Goal: Task Accomplishment & Management: Manage account settings

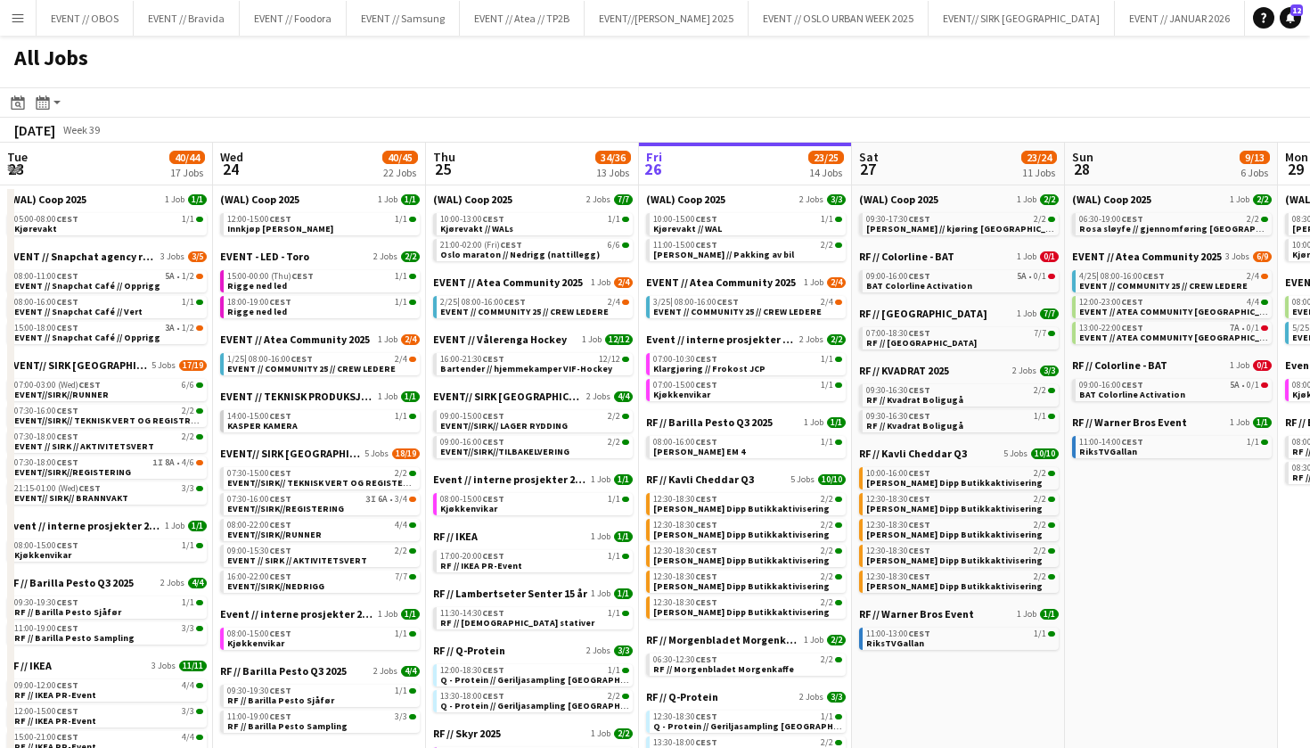
click at [596, 100] on app-toolbar "Date picker [DATE] [DATE] [DATE] M [DATE] T [DATE] W [DATE] T [DATE] F [DATE] S…" at bounding box center [655, 102] width 1310 height 30
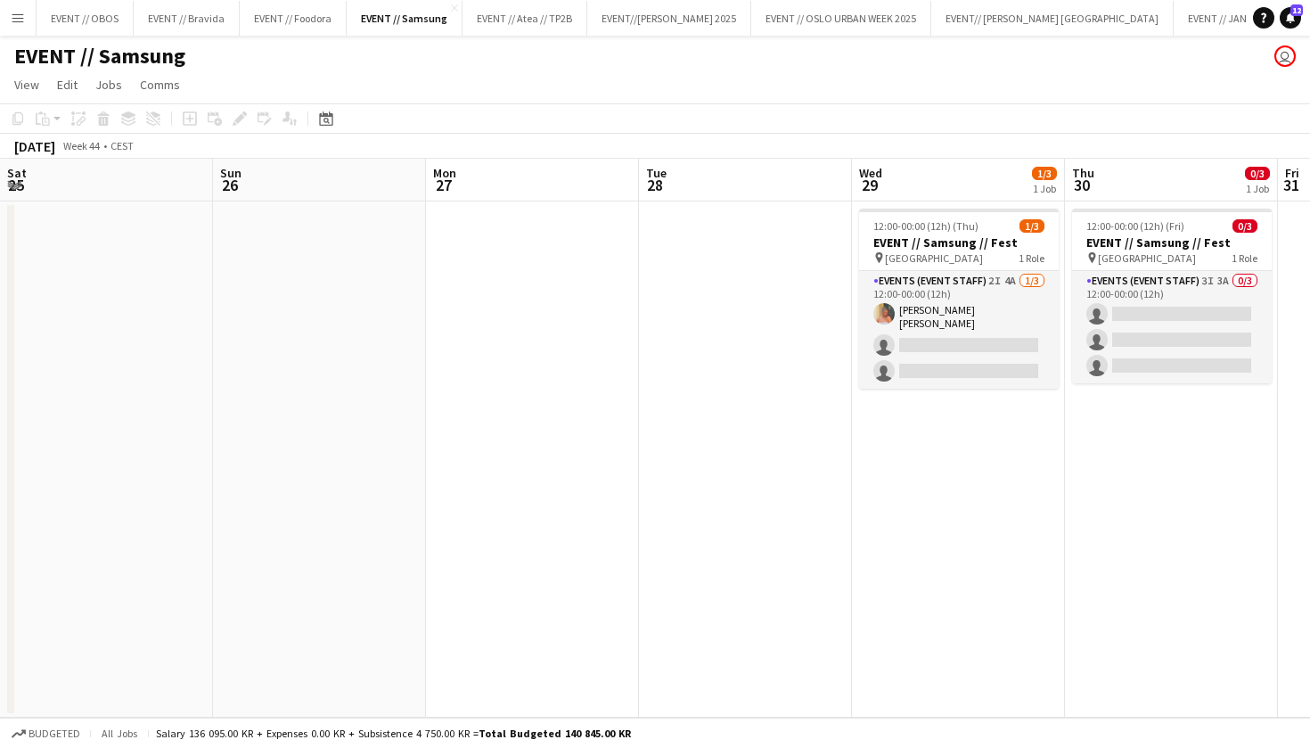
scroll to position [0, 486]
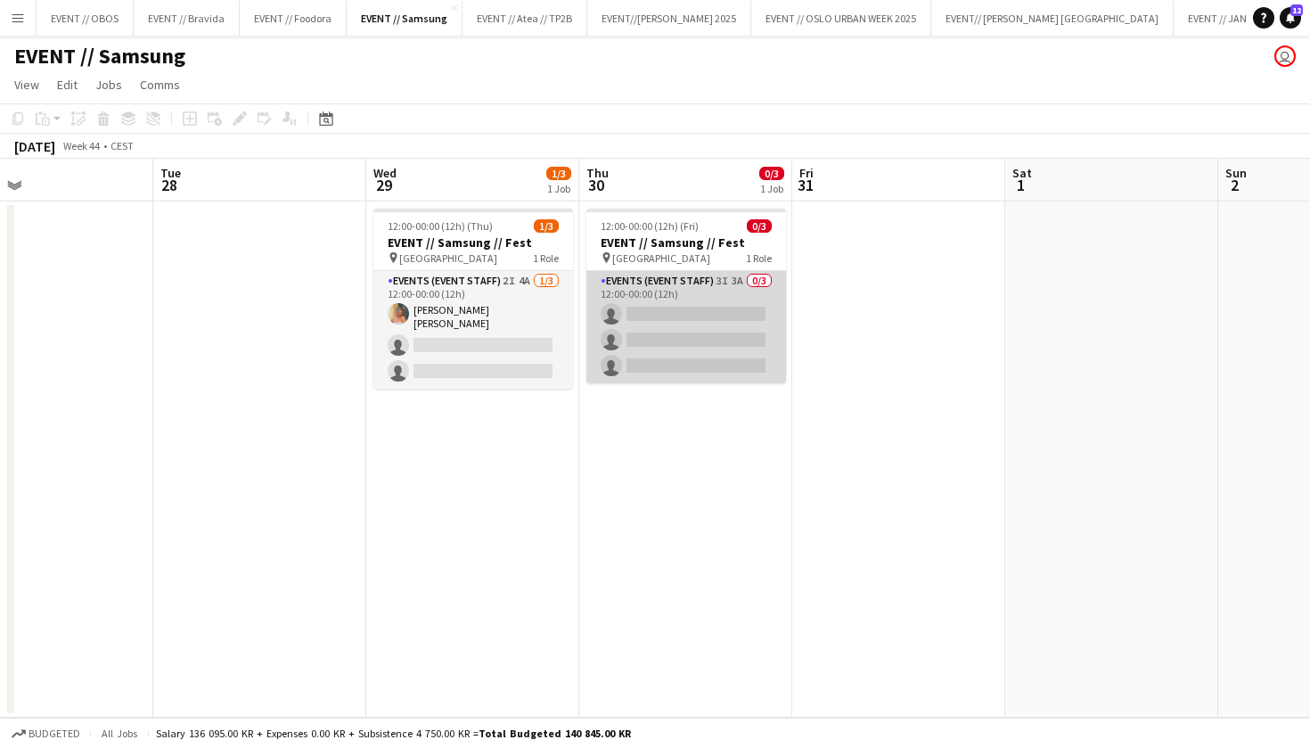
click at [721, 365] on app-card-role "Events (Event Staff) 3I 3A 0/3 12:00-00:00 (12h) single-neutral-actions single-…" at bounding box center [686, 327] width 200 height 112
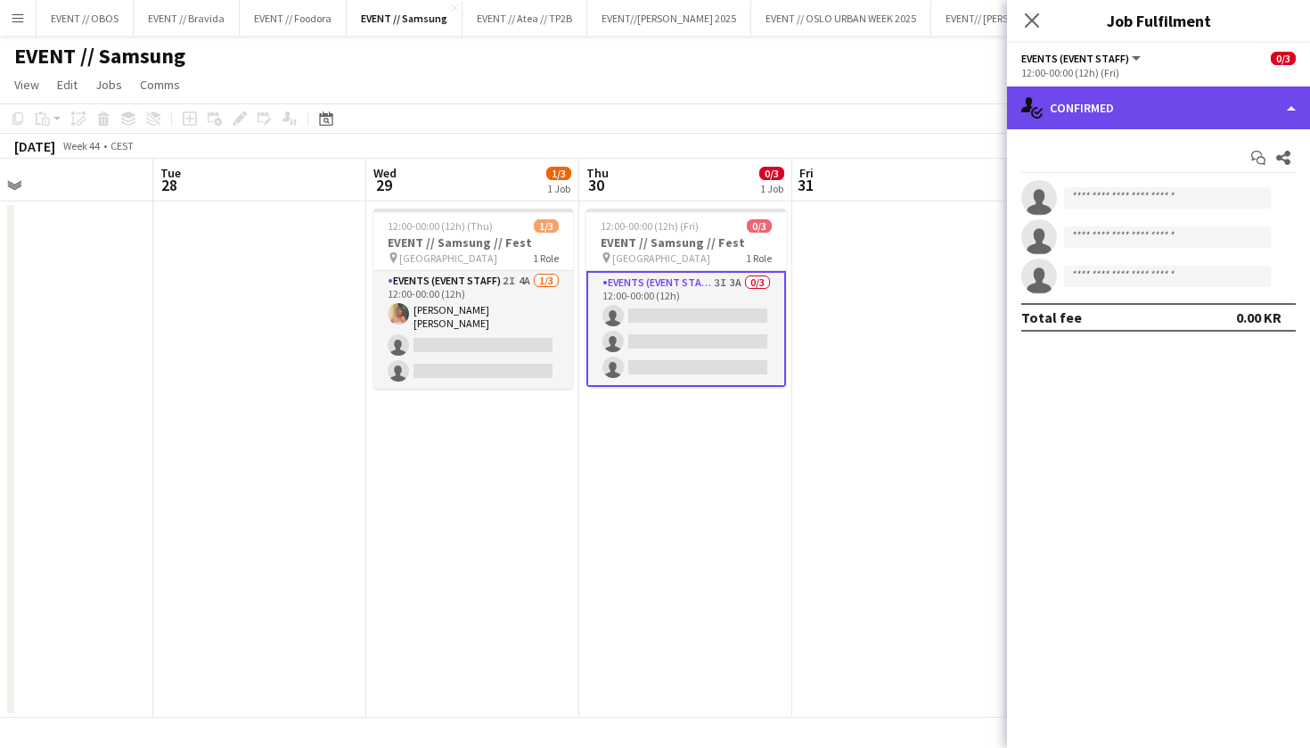
click at [1040, 107] on icon "single-neutral-actions-check-2" at bounding box center [1031, 107] width 21 height 21
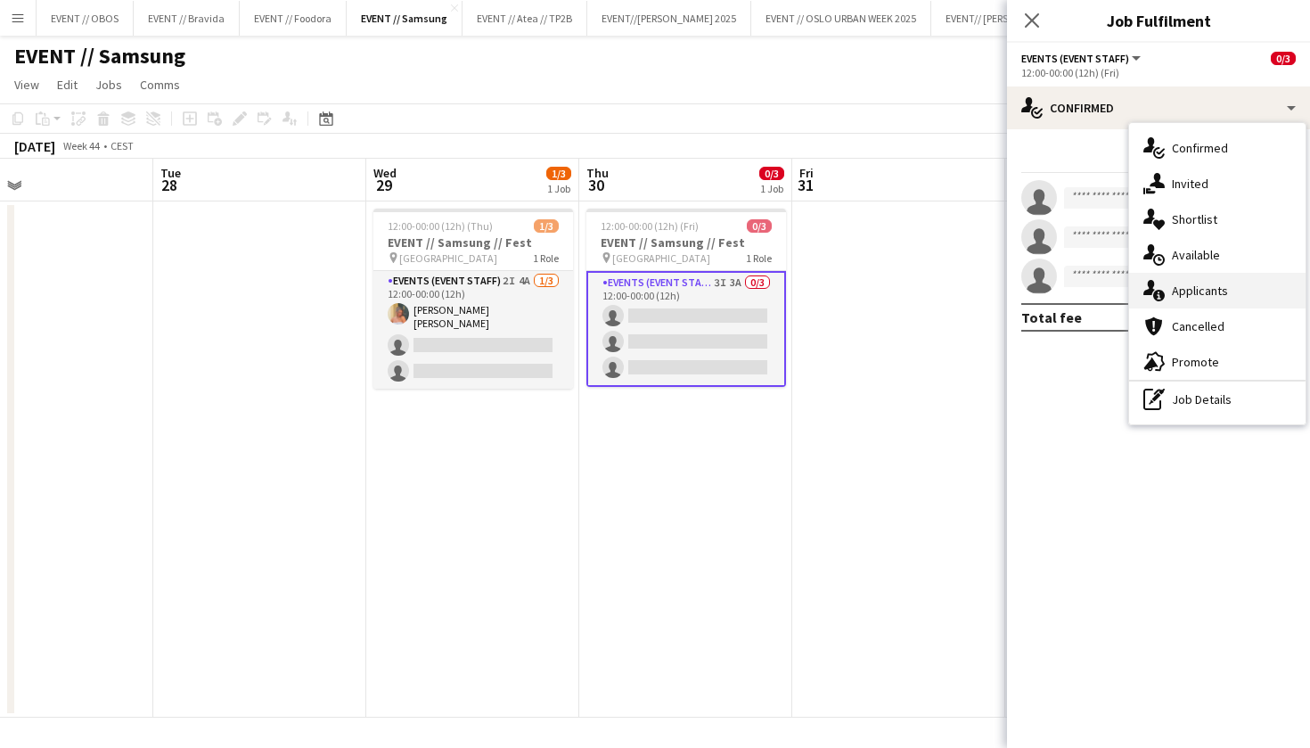
click at [1171, 278] on div "single-neutral-actions-information Applicants" at bounding box center [1217, 291] width 176 height 36
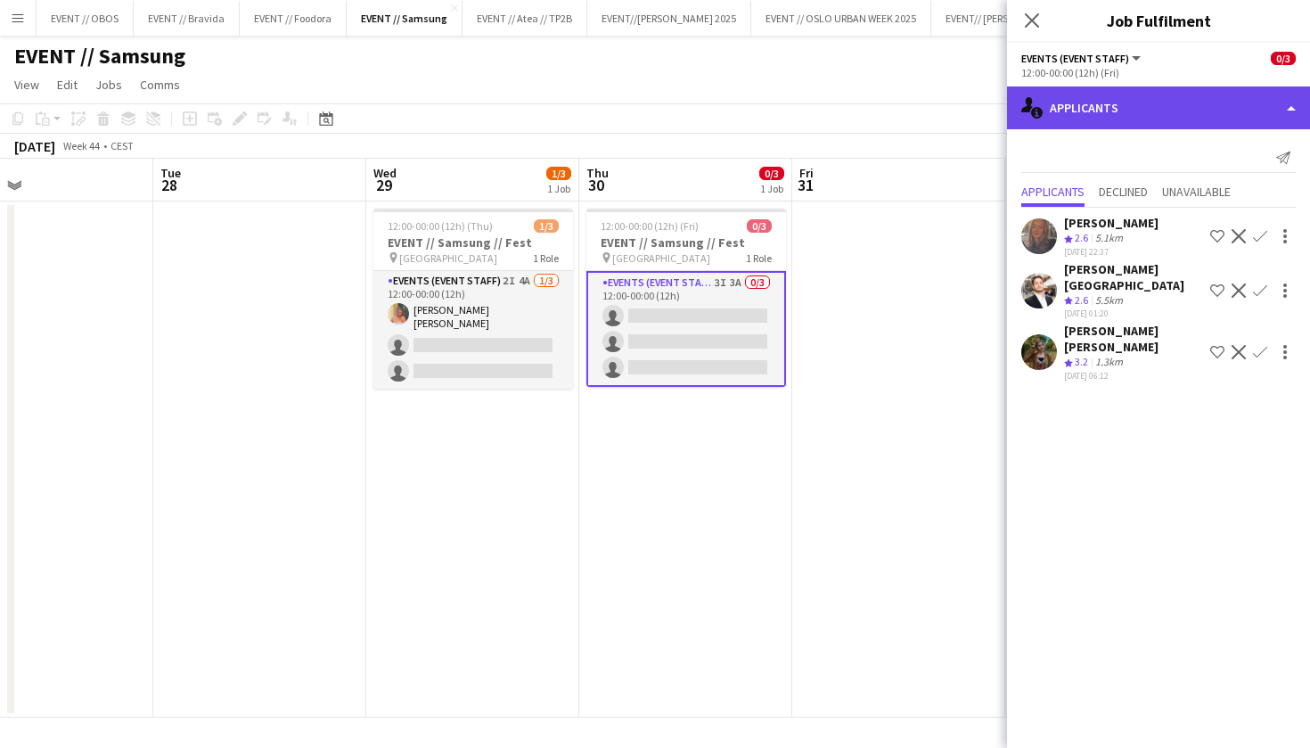
click at [1087, 105] on div "single-neutral-actions-information Applicants" at bounding box center [1158, 107] width 303 height 43
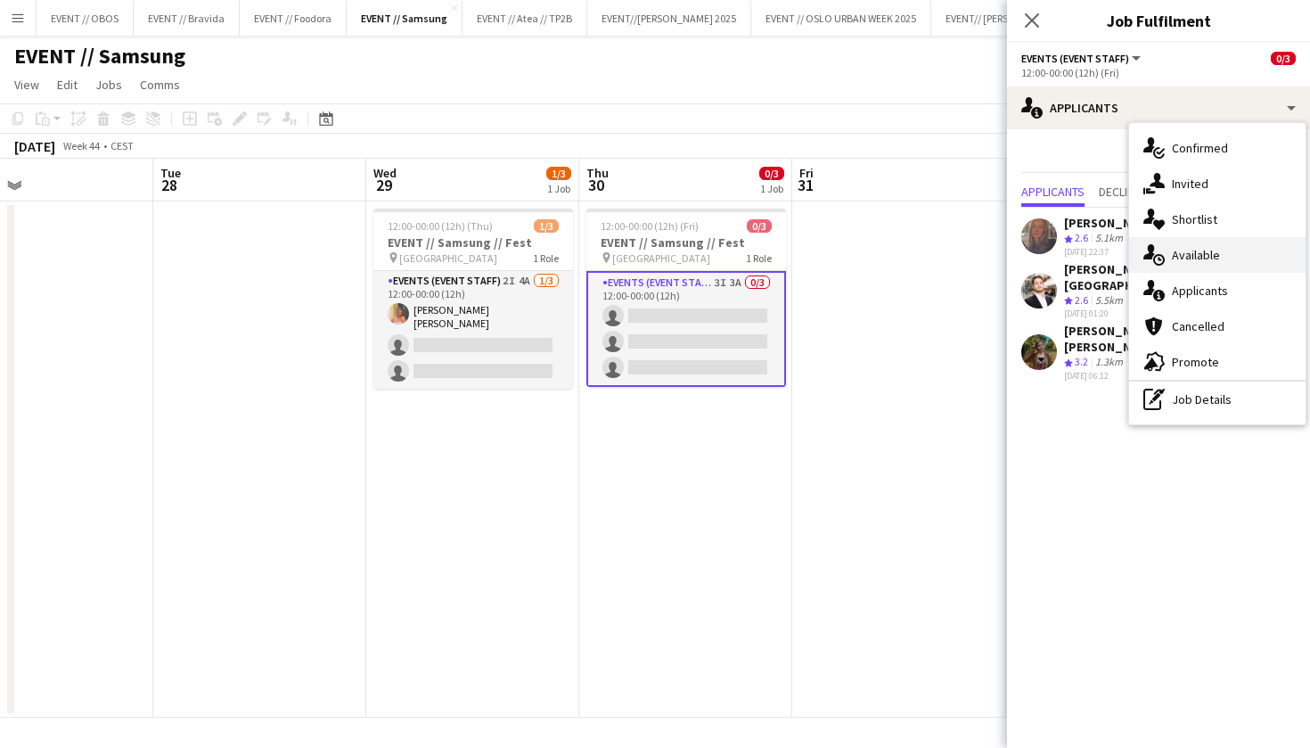
click at [1188, 254] on span "Available" at bounding box center [1196, 255] width 48 height 16
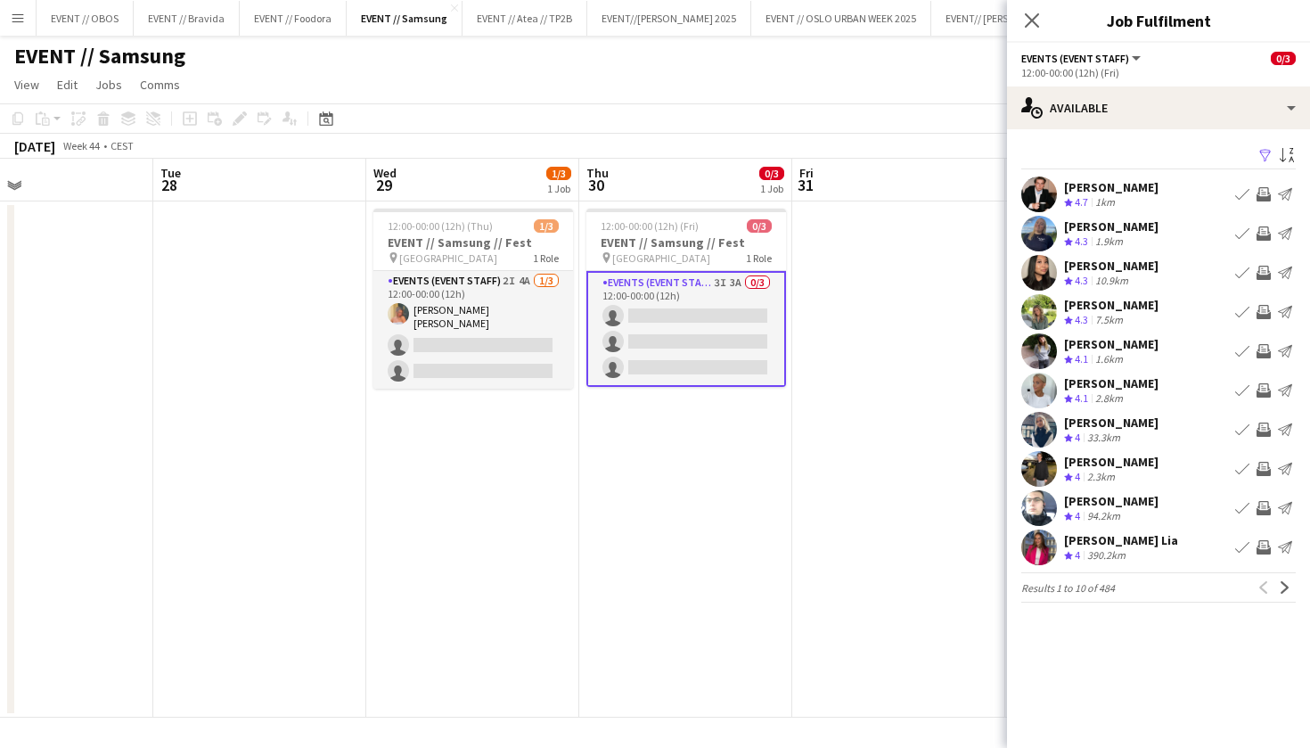
click at [890, 176] on app-board-header-date "Fri 31" at bounding box center [898, 180] width 213 height 43
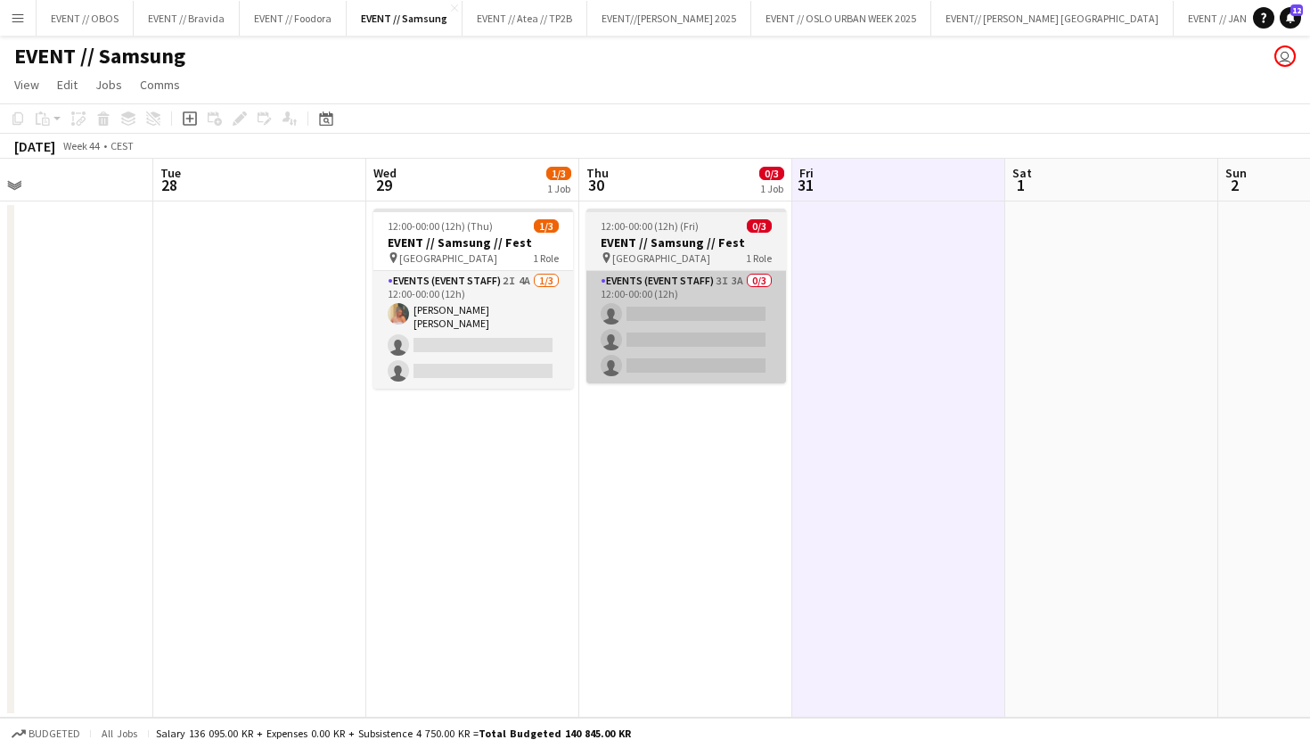
click at [631, 371] on app-card-role "Events (Event Staff) 3I 3A 0/3 12:00-00:00 (12h) single-neutral-actions single-…" at bounding box center [686, 327] width 200 height 112
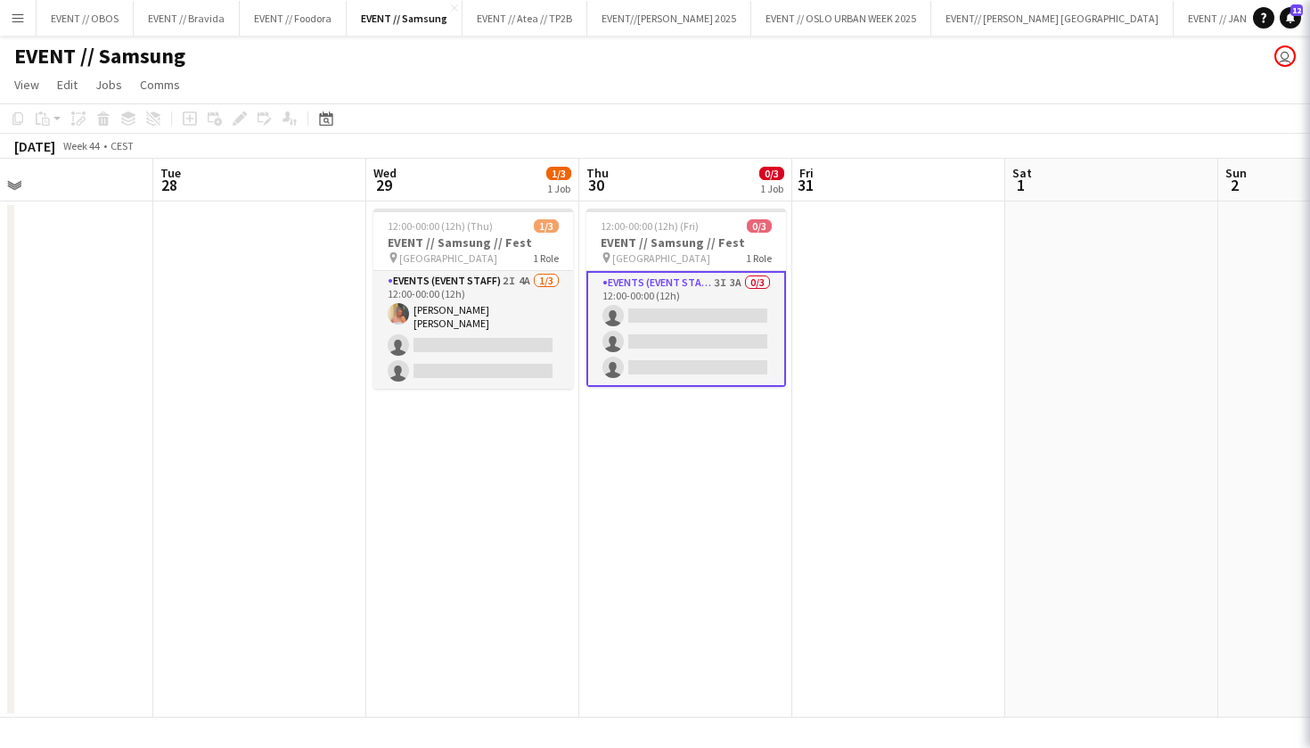
scroll to position [0, 485]
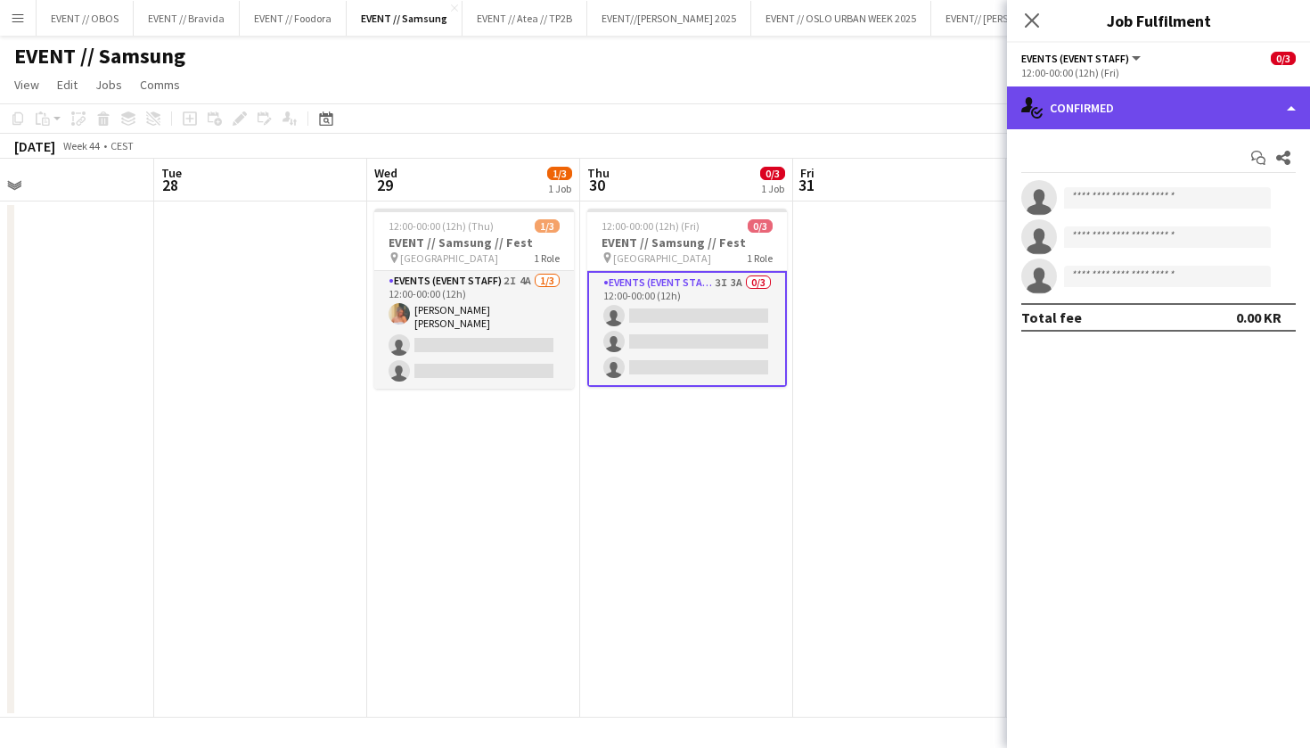
click at [1186, 104] on div "single-neutral-actions-check-2 Confirmed" at bounding box center [1158, 107] width 303 height 43
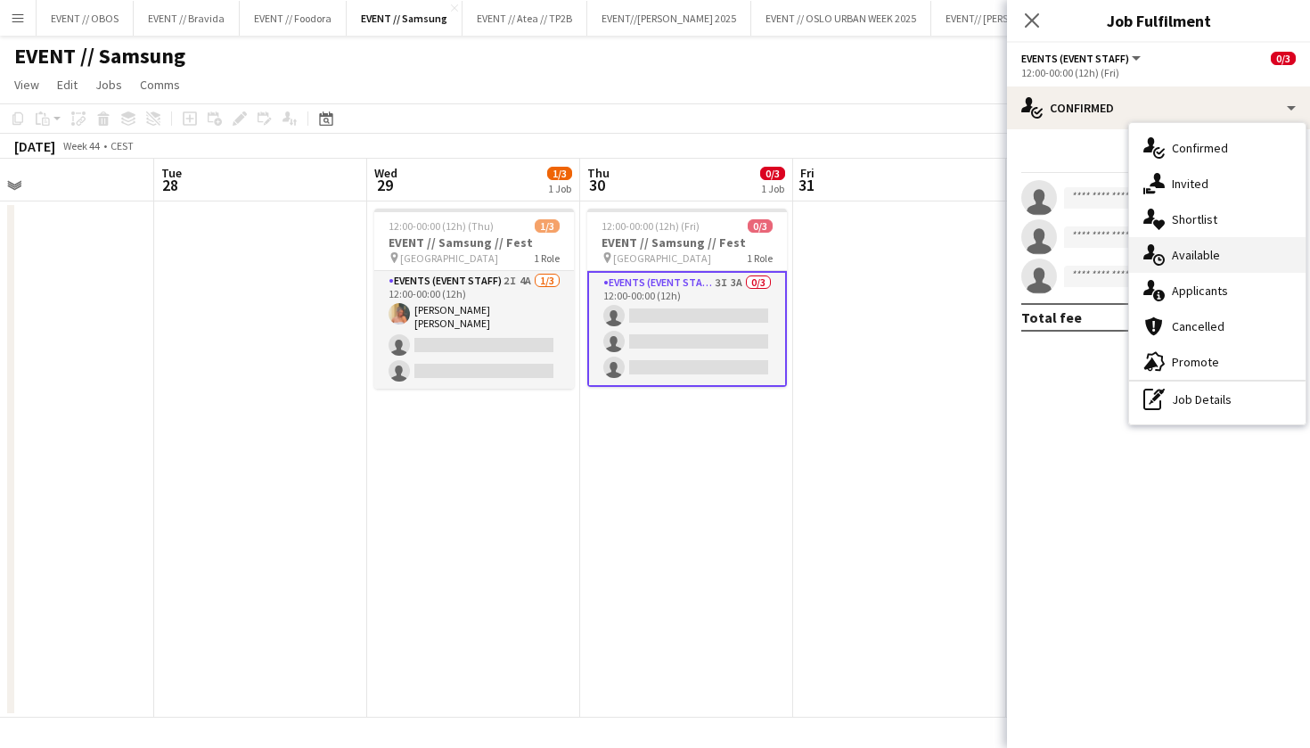
click at [1228, 262] on div "single-neutral-actions-upload Available" at bounding box center [1217, 255] width 176 height 36
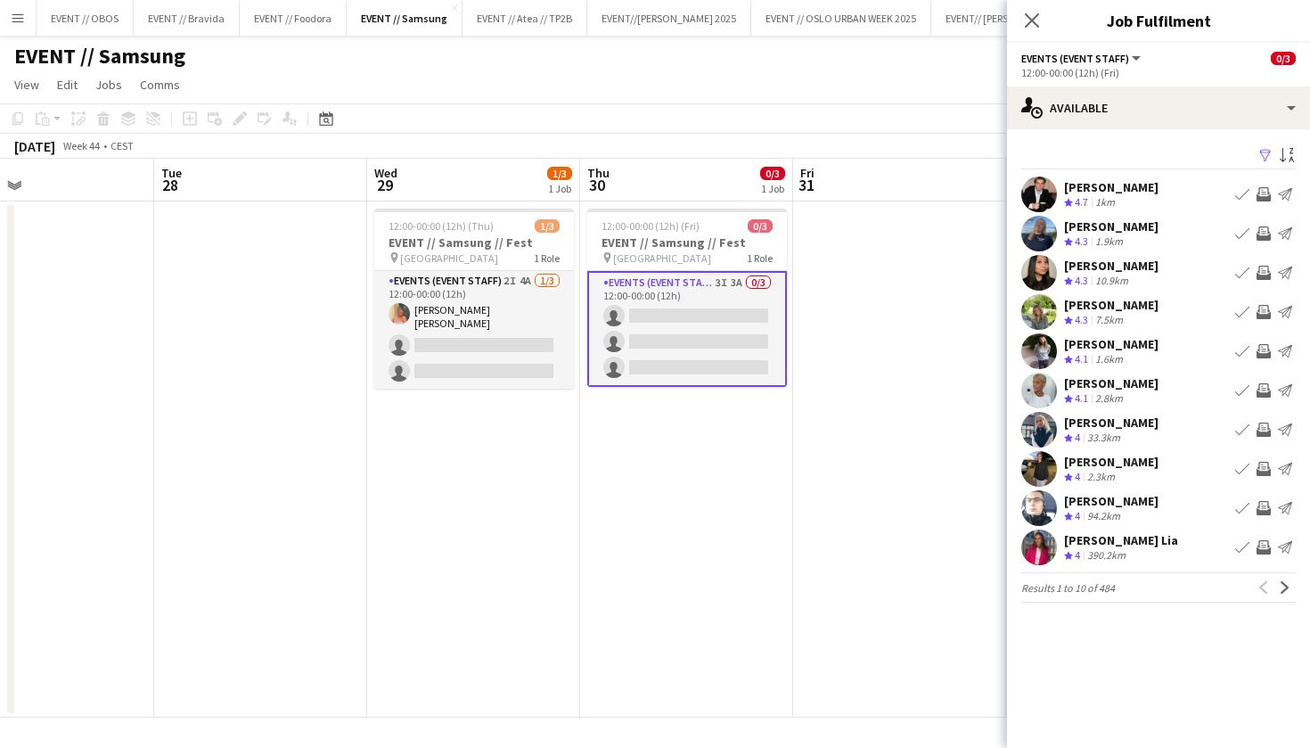
click at [1263, 150] on app-icon "Filter" at bounding box center [1266, 156] width 14 height 17
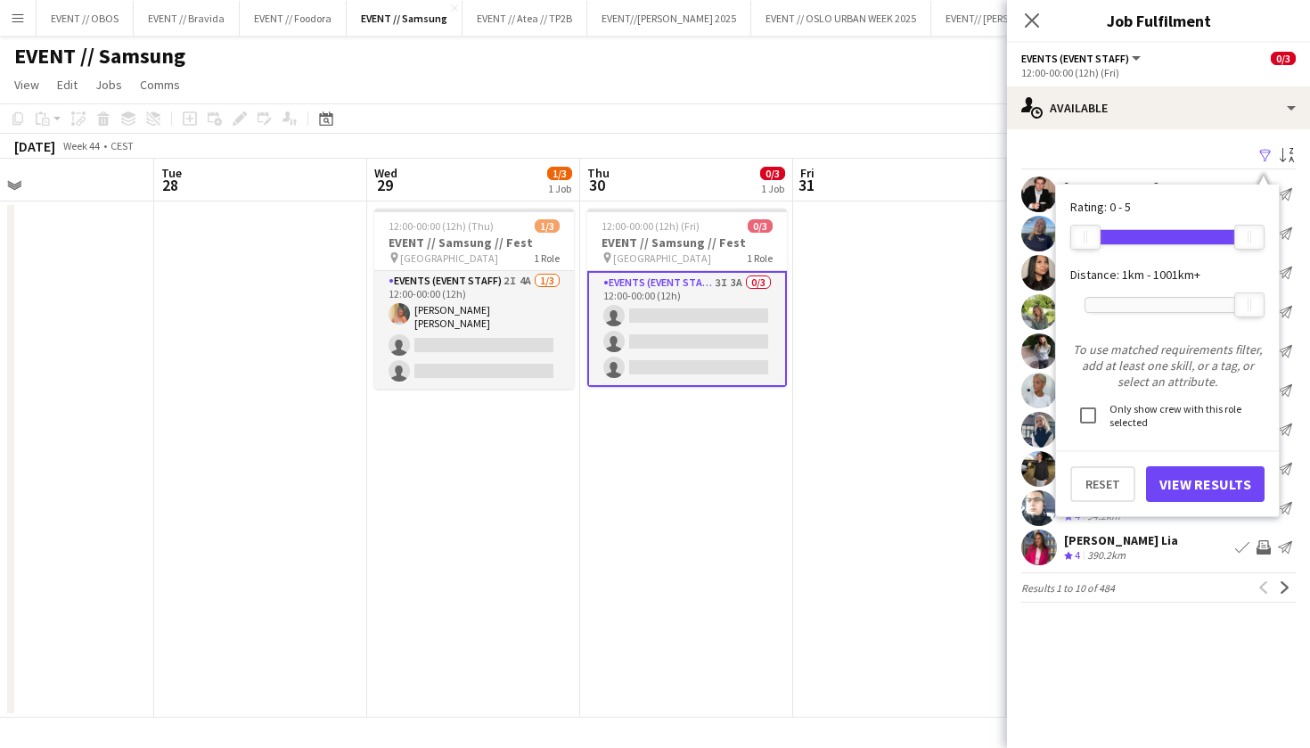
click at [1184, 475] on button "View Results" at bounding box center [1205, 484] width 119 height 36
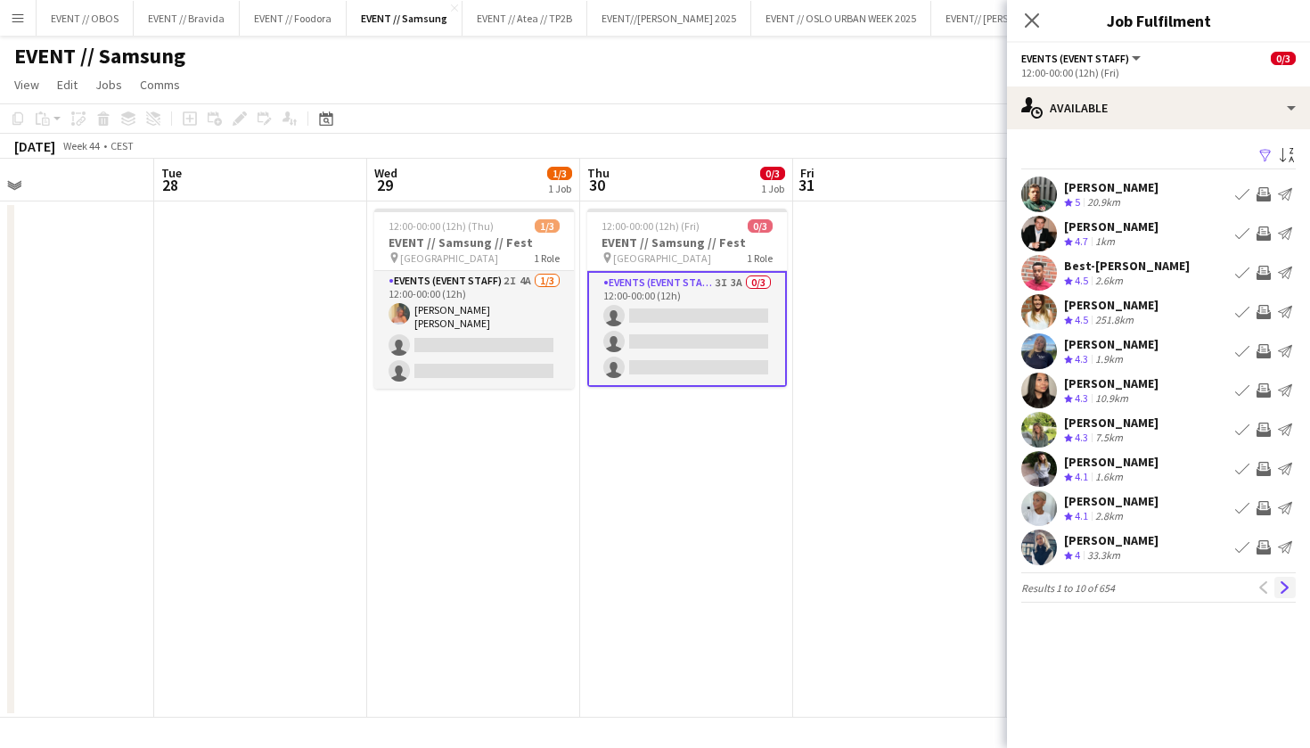
click at [1287, 594] on button "Next" at bounding box center [1285, 587] width 21 height 21
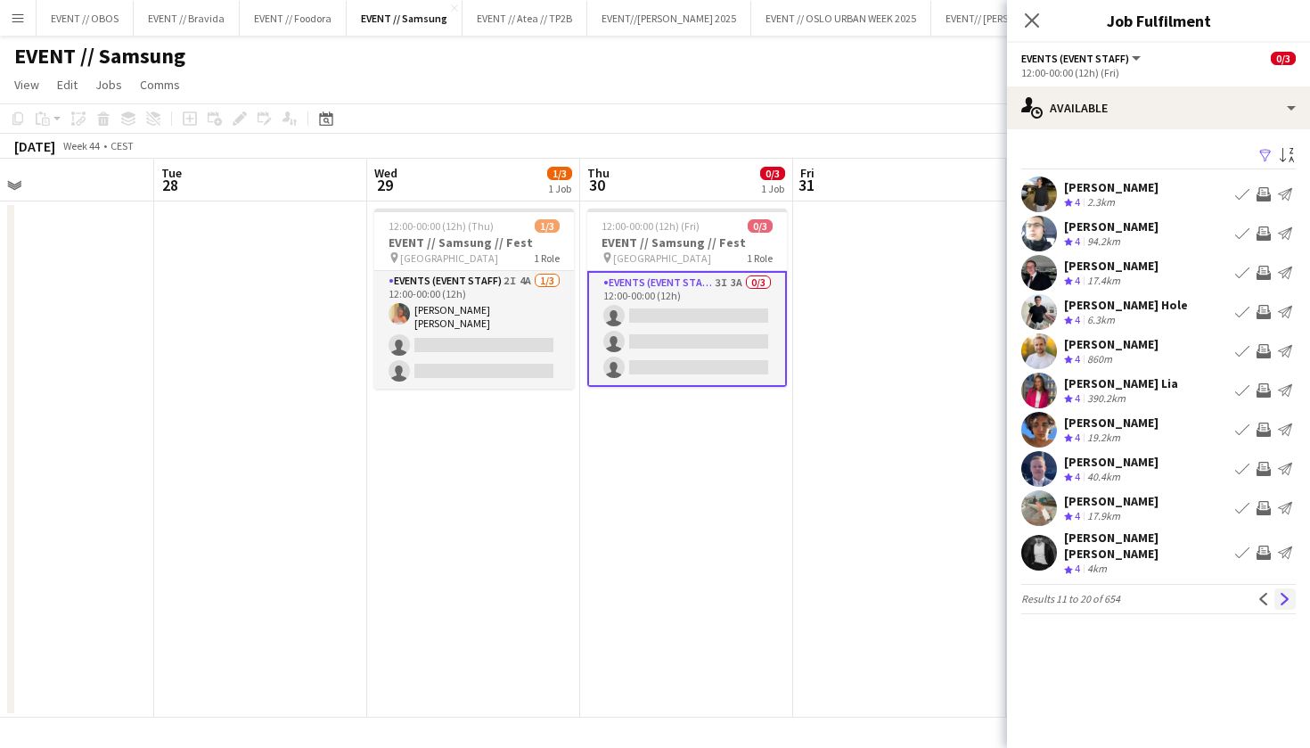
scroll to position [0, 0]
click at [1296, 587] on app-available-tab "Filter Sort asc [PERSON_NAME] Crew rating 4 2.3km Book crew Invite crew Send no…" at bounding box center [1158, 378] width 303 height 471
click at [1290, 593] on app-icon "Next" at bounding box center [1285, 599] width 12 height 12
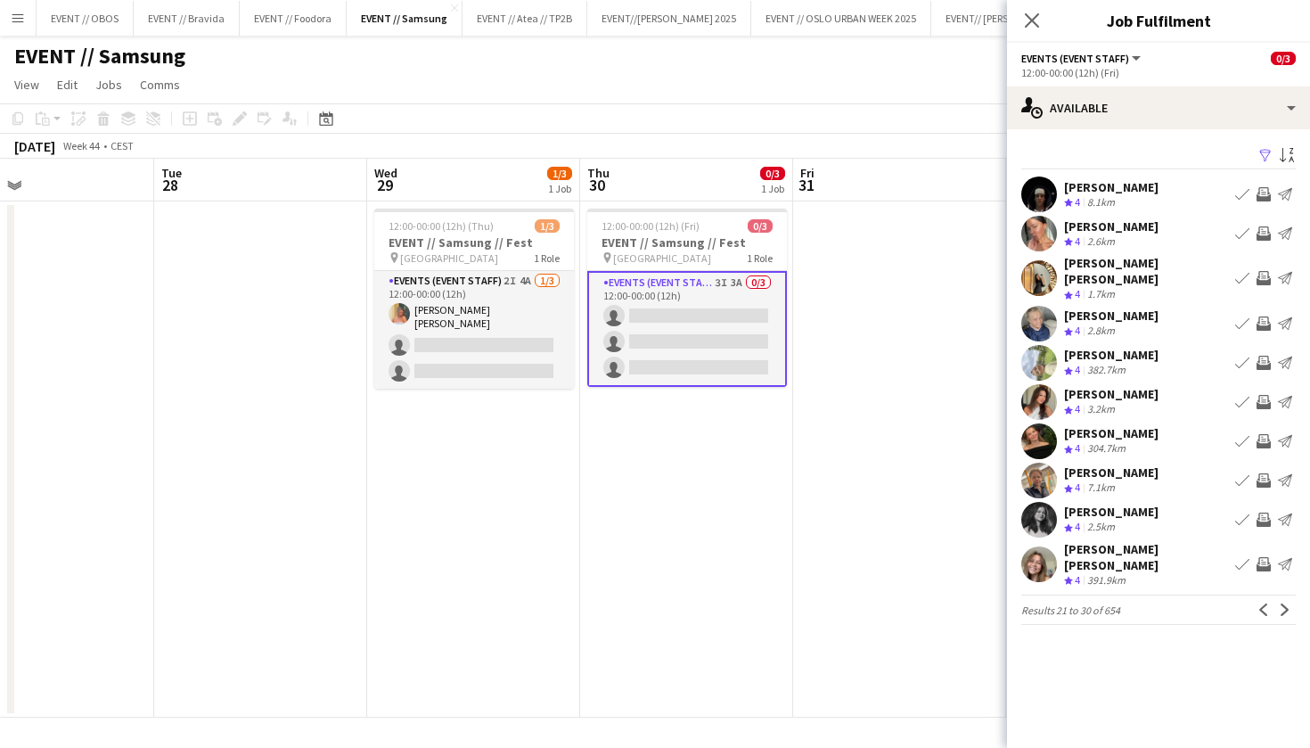
click at [1290, 599] on button "Next" at bounding box center [1285, 609] width 21 height 21
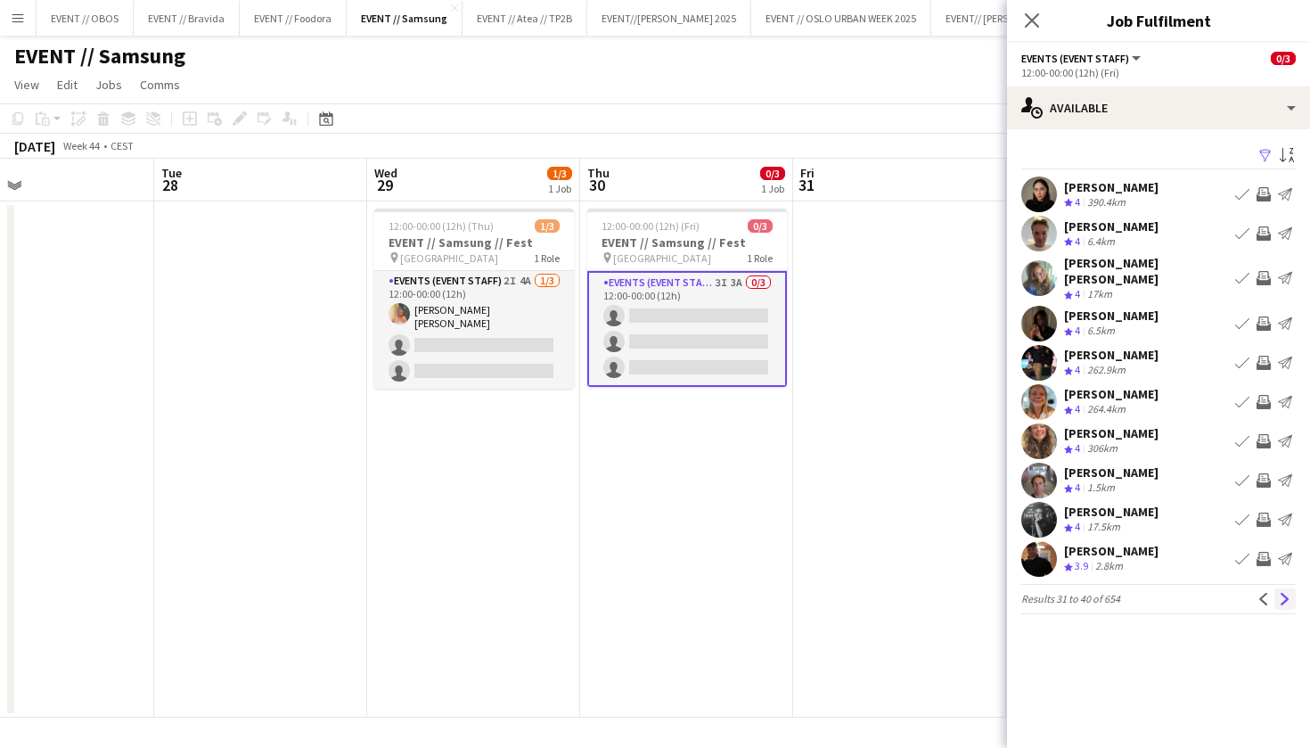
click at [1282, 593] on app-icon "Next" at bounding box center [1285, 599] width 12 height 12
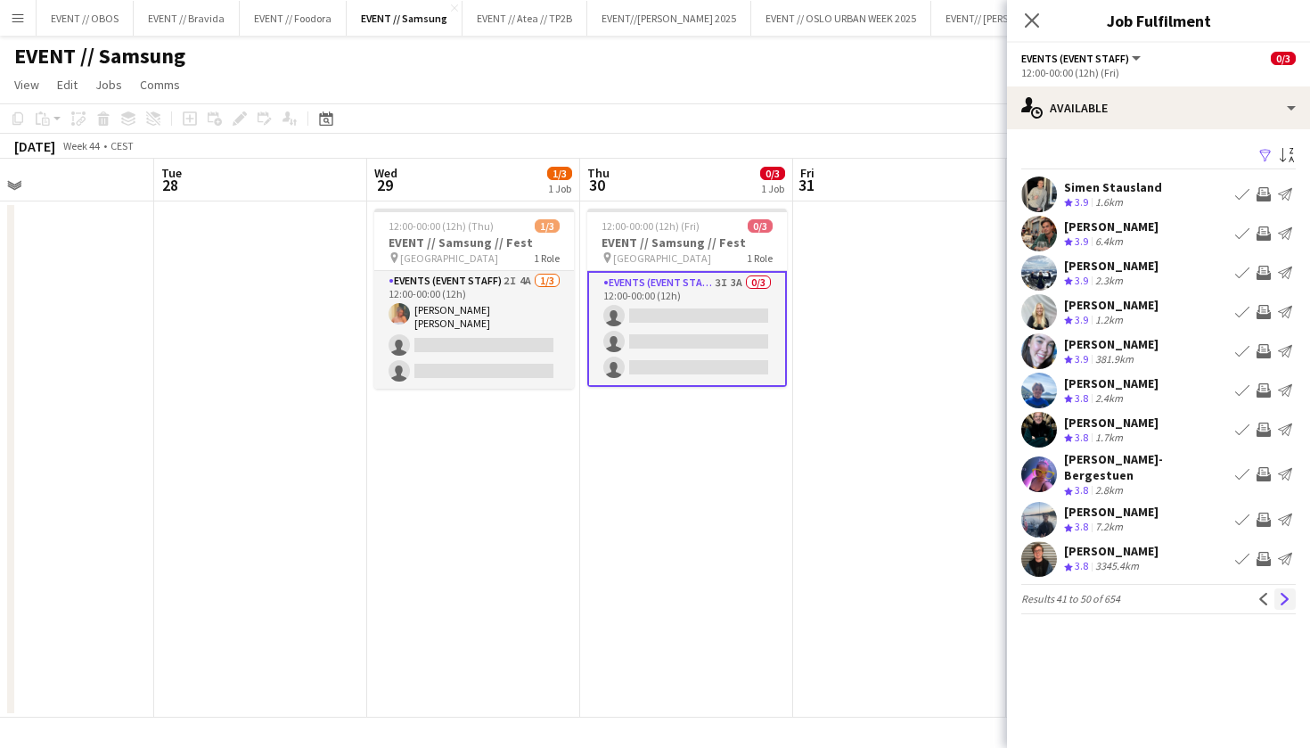
click at [1283, 593] on app-icon "Next" at bounding box center [1285, 599] width 12 height 12
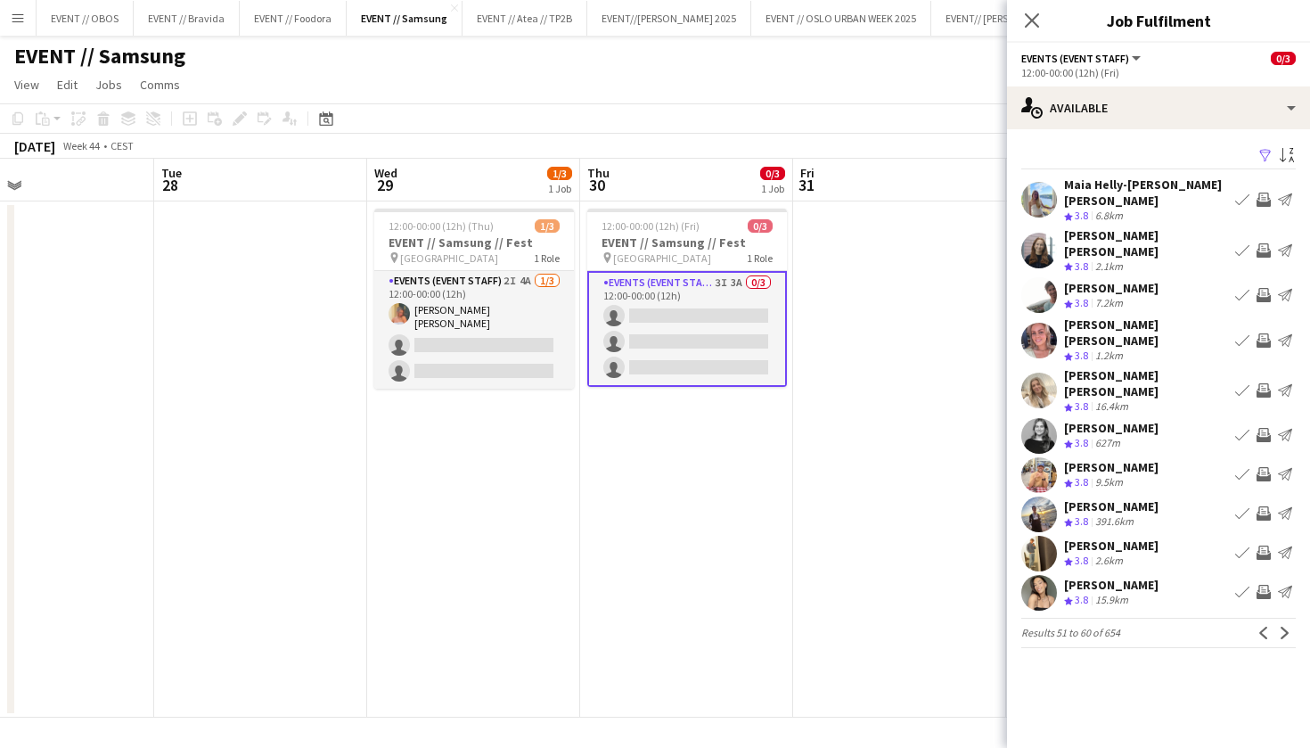
click at [1264, 243] on app-icon "Invite crew" at bounding box center [1264, 250] width 14 height 14
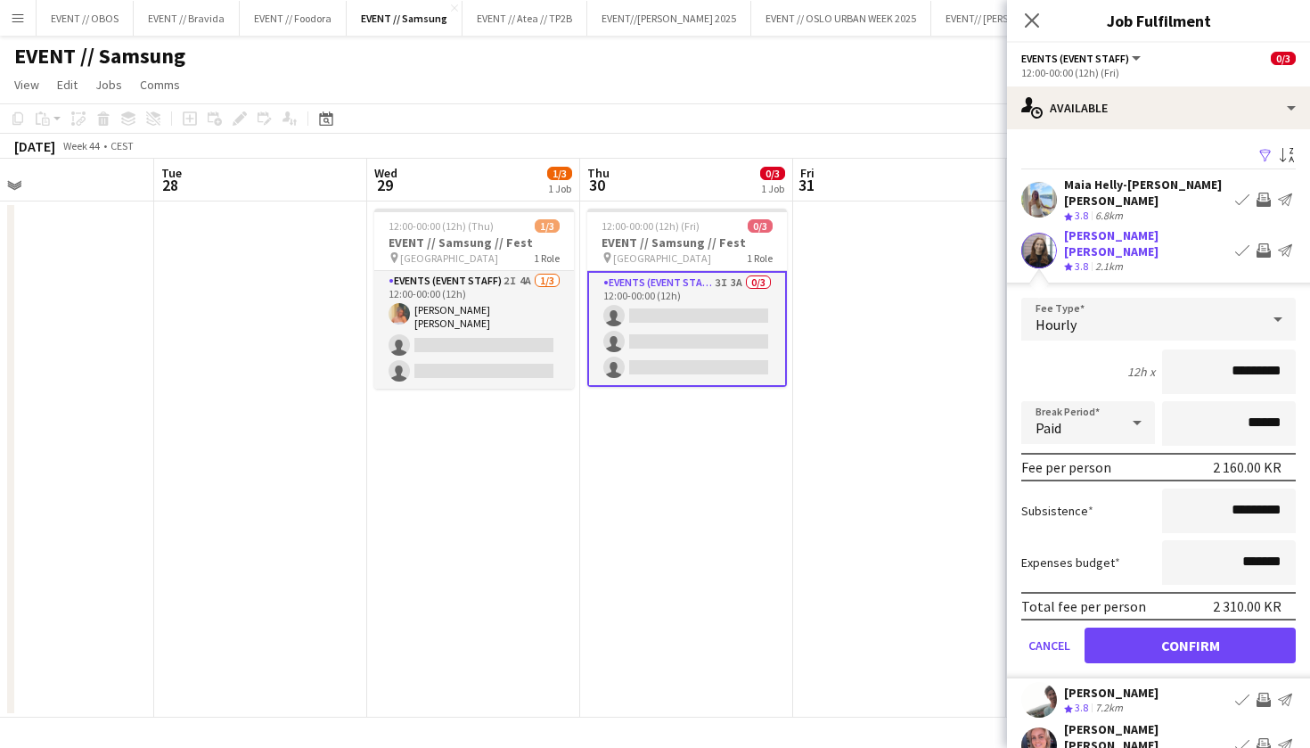
click at [1190, 644] on form "Fee Type Hourly 12h x ********* Break Period Paid ****** Fee per person 2 160.0…" at bounding box center [1158, 488] width 303 height 381
click at [1190, 632] on button "Confirm" at bounding box center [1190, 645] width 211 height 36
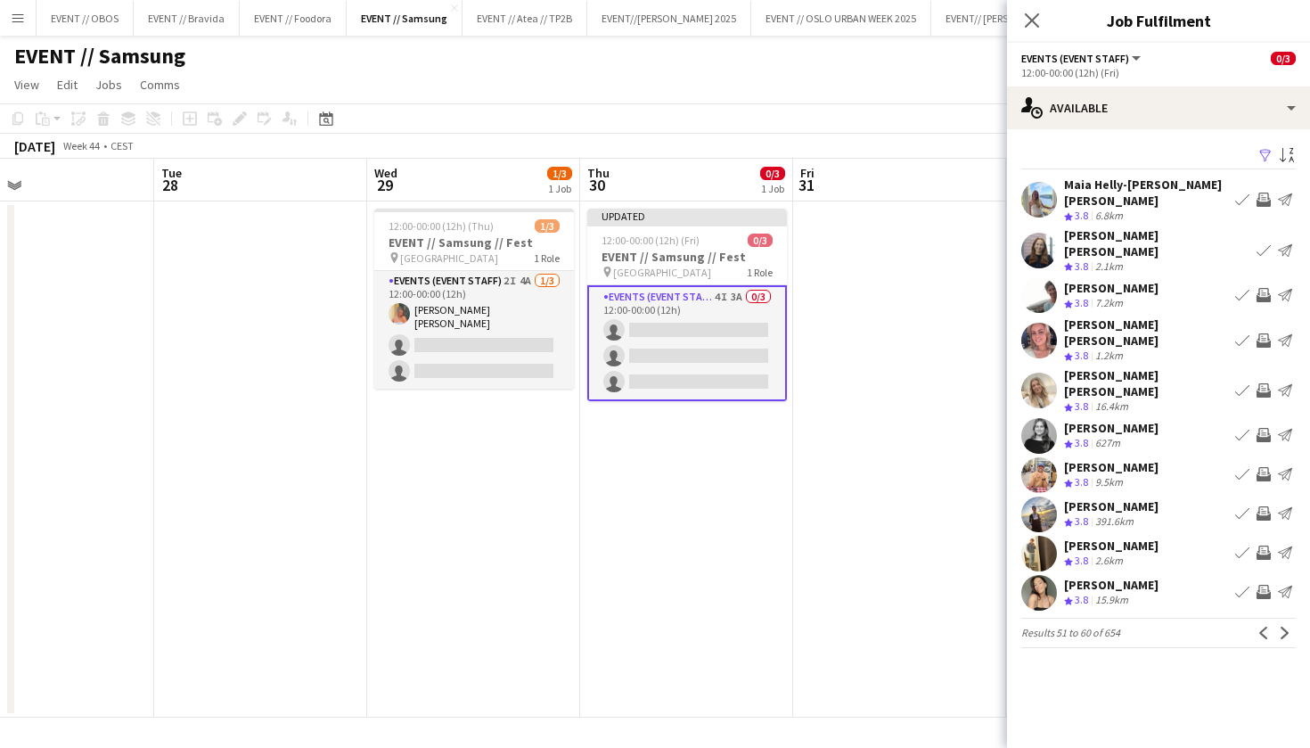
click at [1266, 367] on div "[PERSON_NAME] [PERSON_NAME] Crew rating 3.8 16.4km Book crew Invite crew Send n…" at bounding box center [1158, 390] width 303 height 47
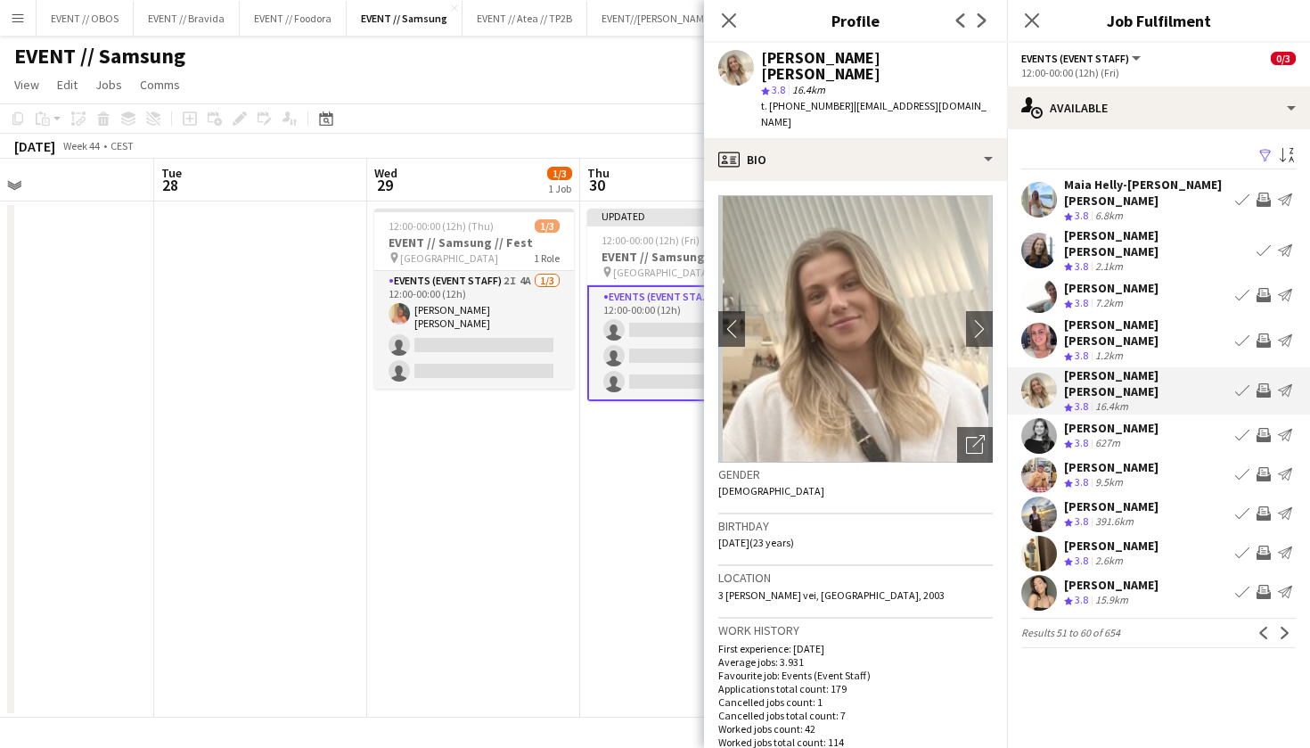
click at [1267, 383] on app-icon "Invite crew" at bounding box center [1264, 390] width 14 height 14
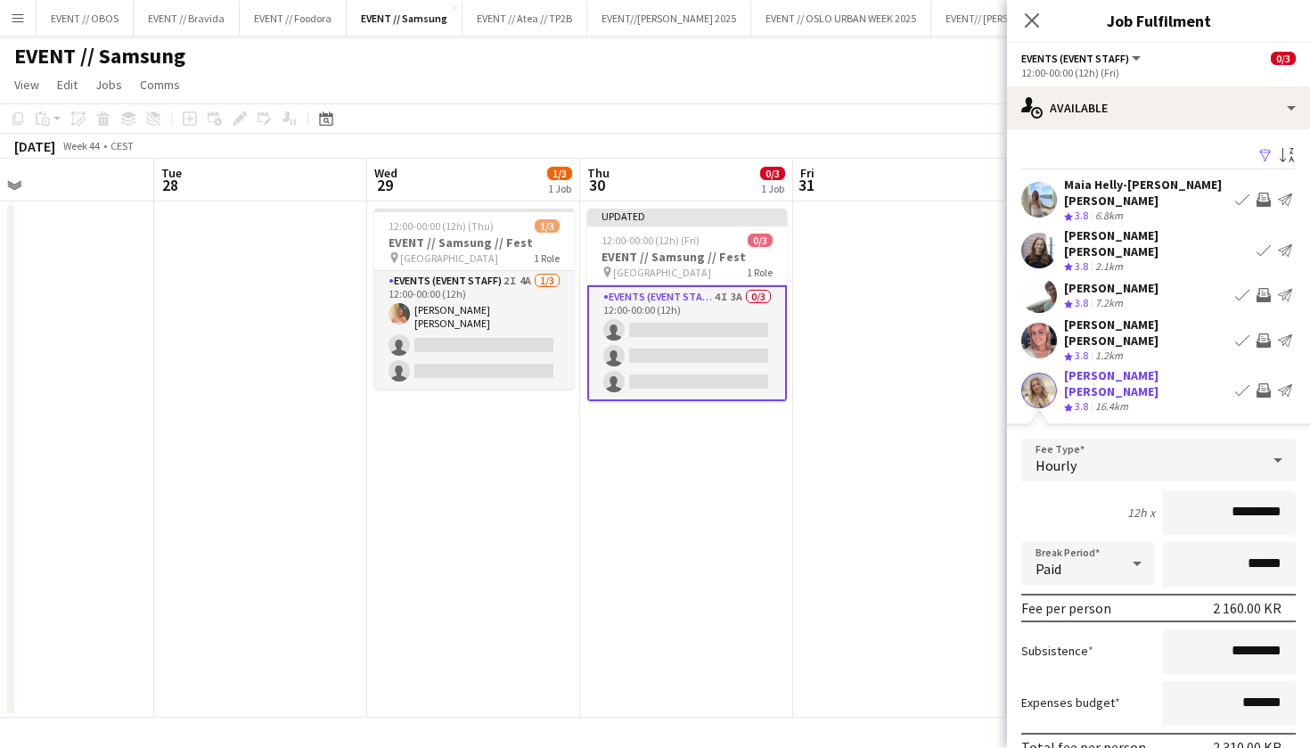
click at [1220, 722] on form "Fee Type Hourly 12h x ********* Break Period Paid ****** Fee per person 2 160.0…" at bounding box center [1158, 629] width 303 height 381
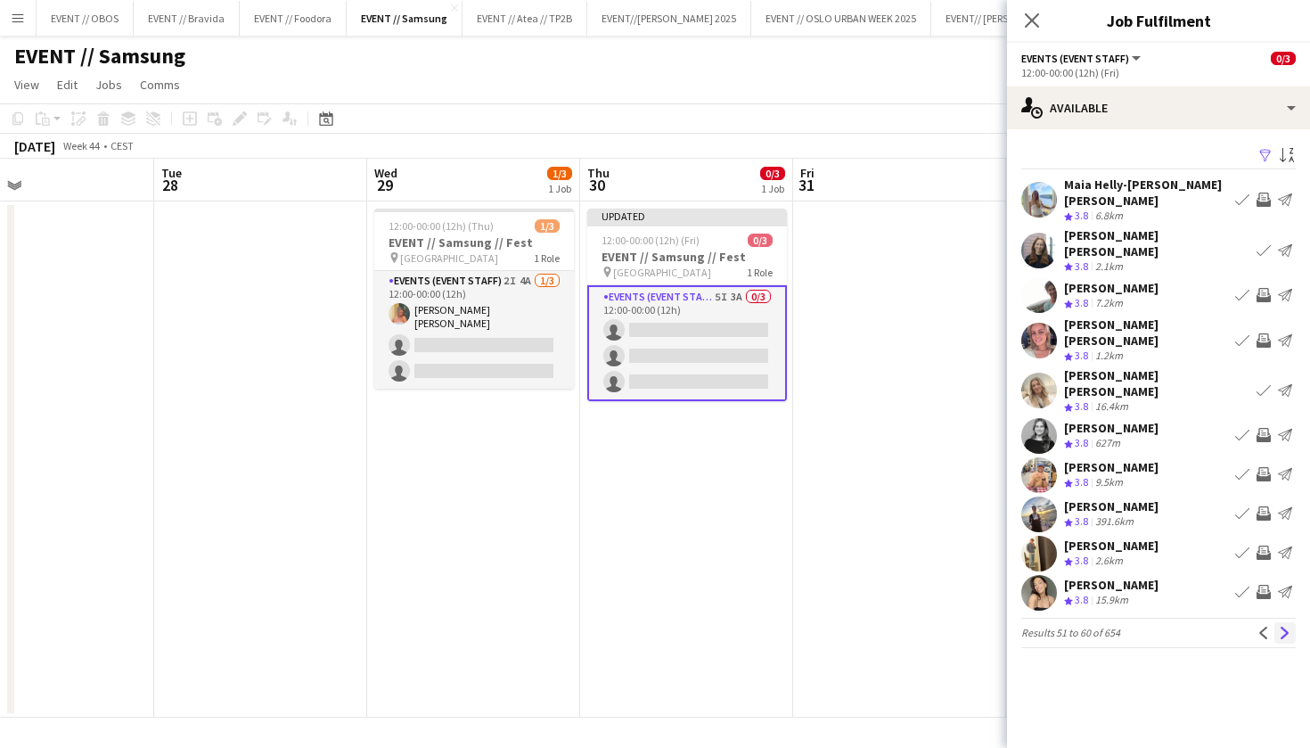
click at [1282, 627] on app-icon "Next" at bounding box center [1285, 633] width 12 height 12
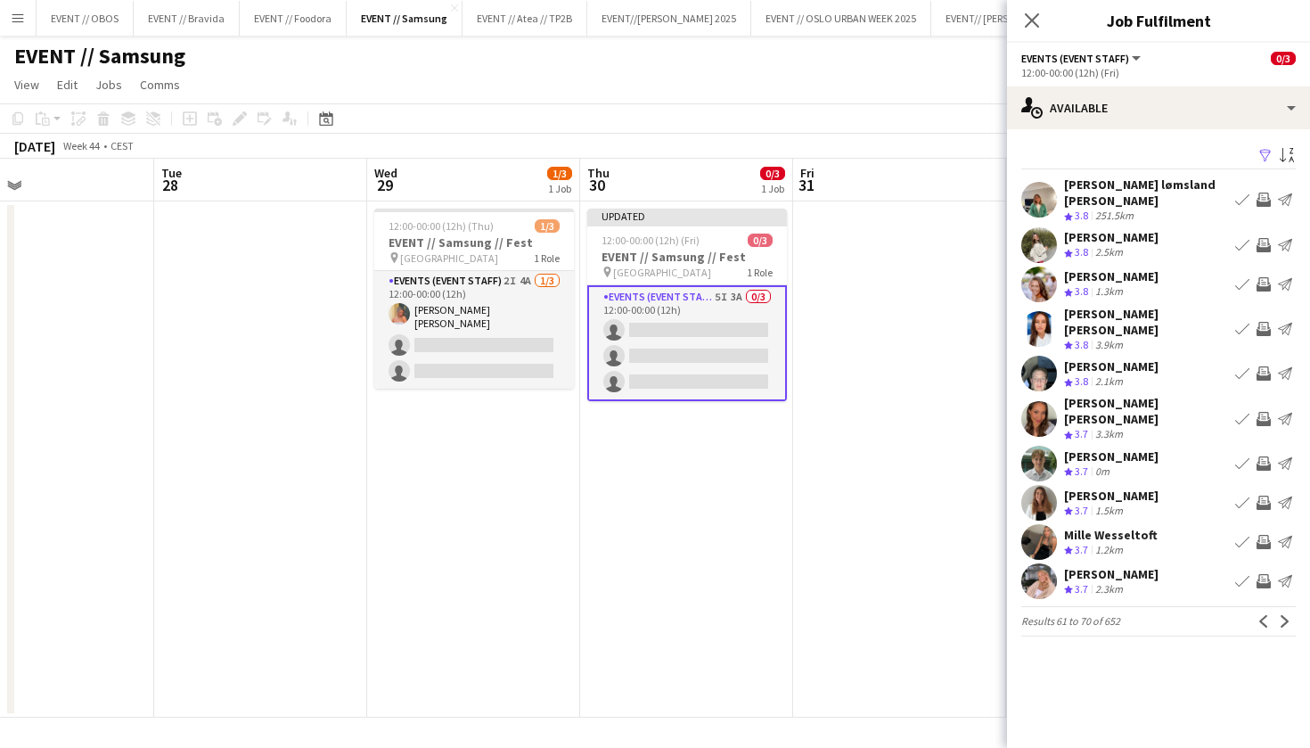
click at [1282, 615] on app-icon "Next" at bounding box center [1285, 621] width 12 height 12
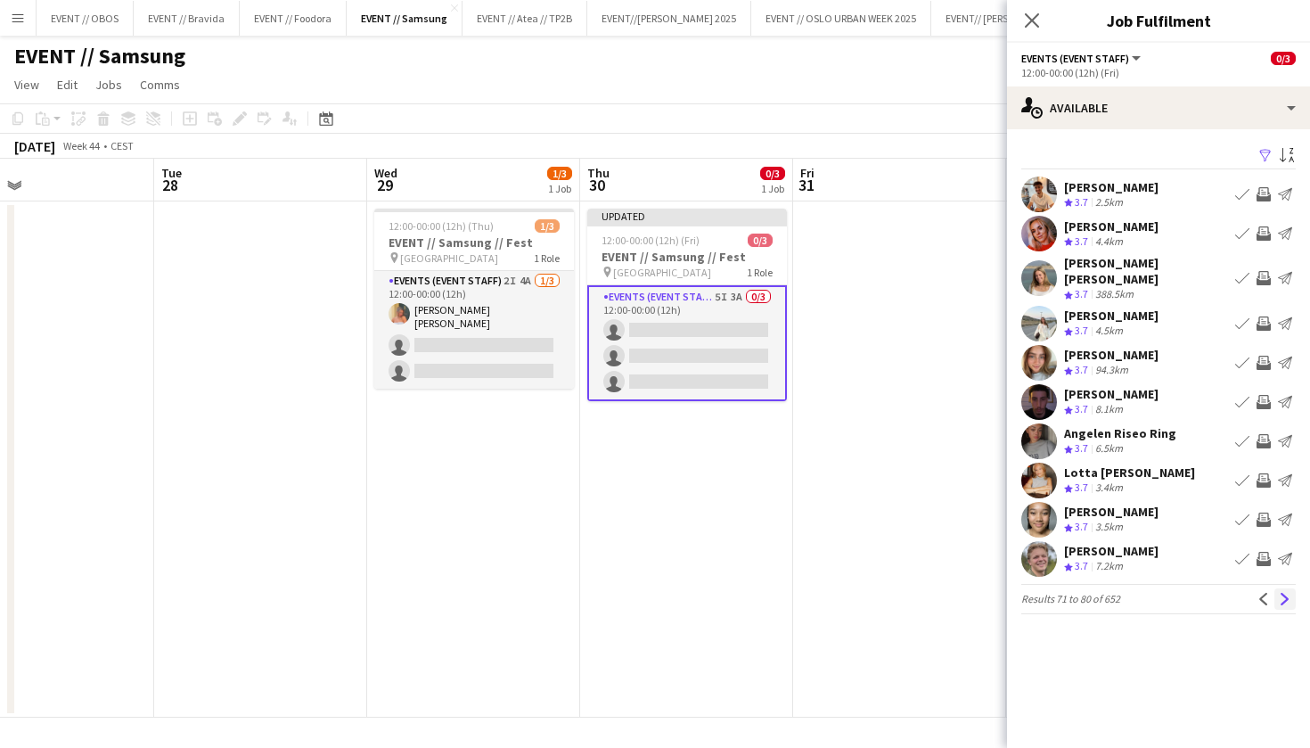
click at [1283, 594] on button "Next" at bounding box center [1285, 598] width 21 height 21
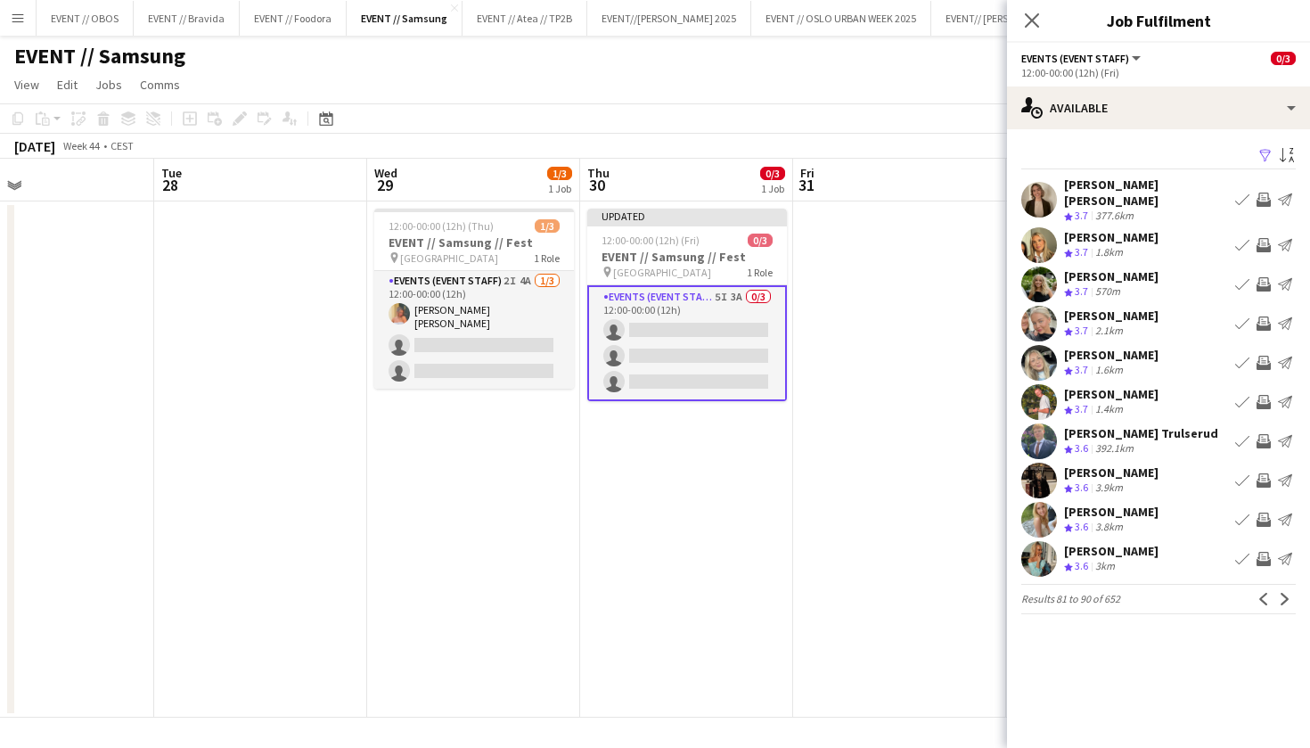
click at [1266, 512] on app-icon "Invite crew" at bounding box center [1264, 519] width 14 height 14
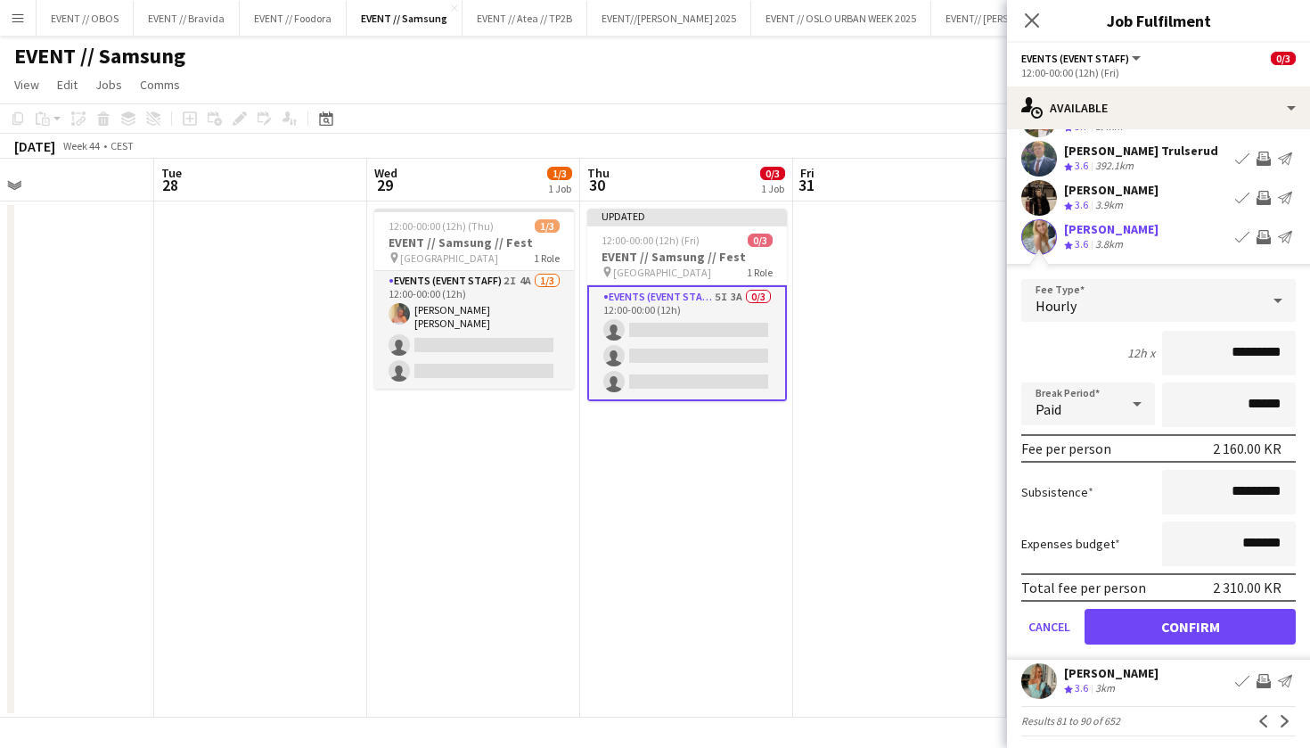
scroll to position [281, 0]
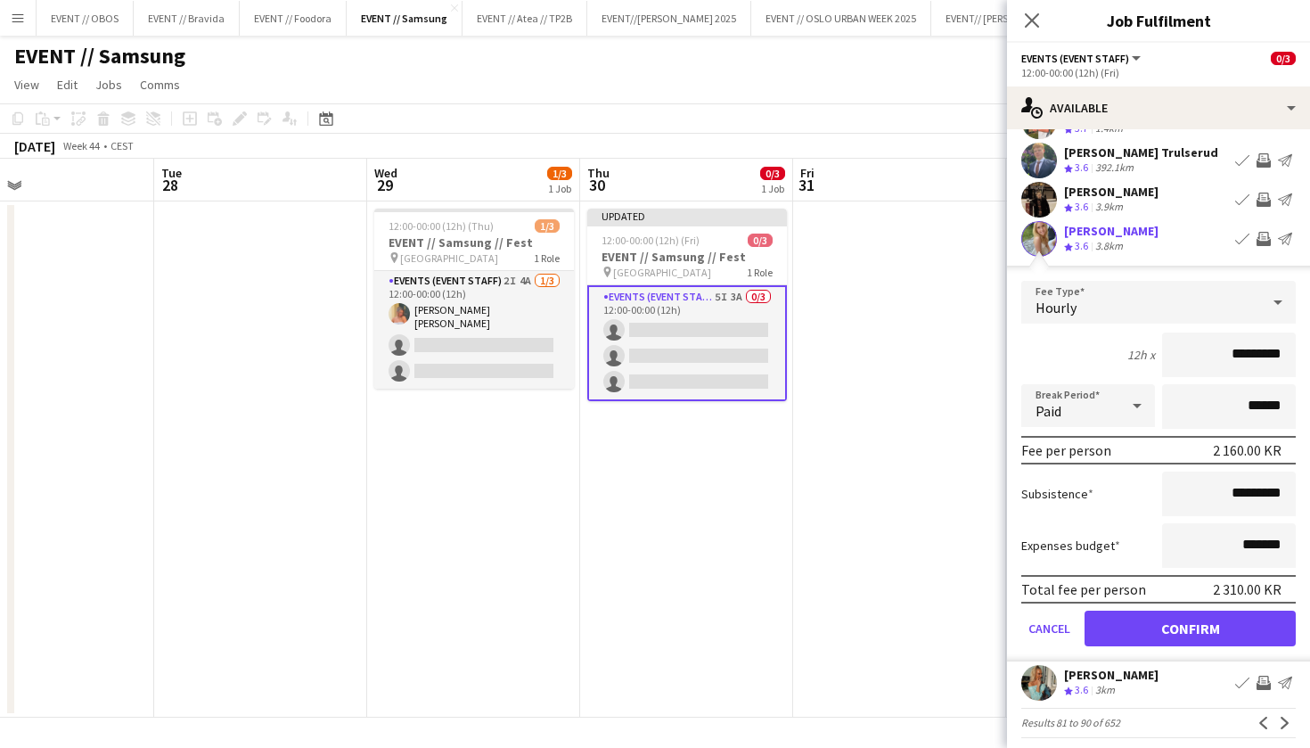
click at [1254, 615] on button "Confirm" at bounding box center [1190, 629] width 211 height 36
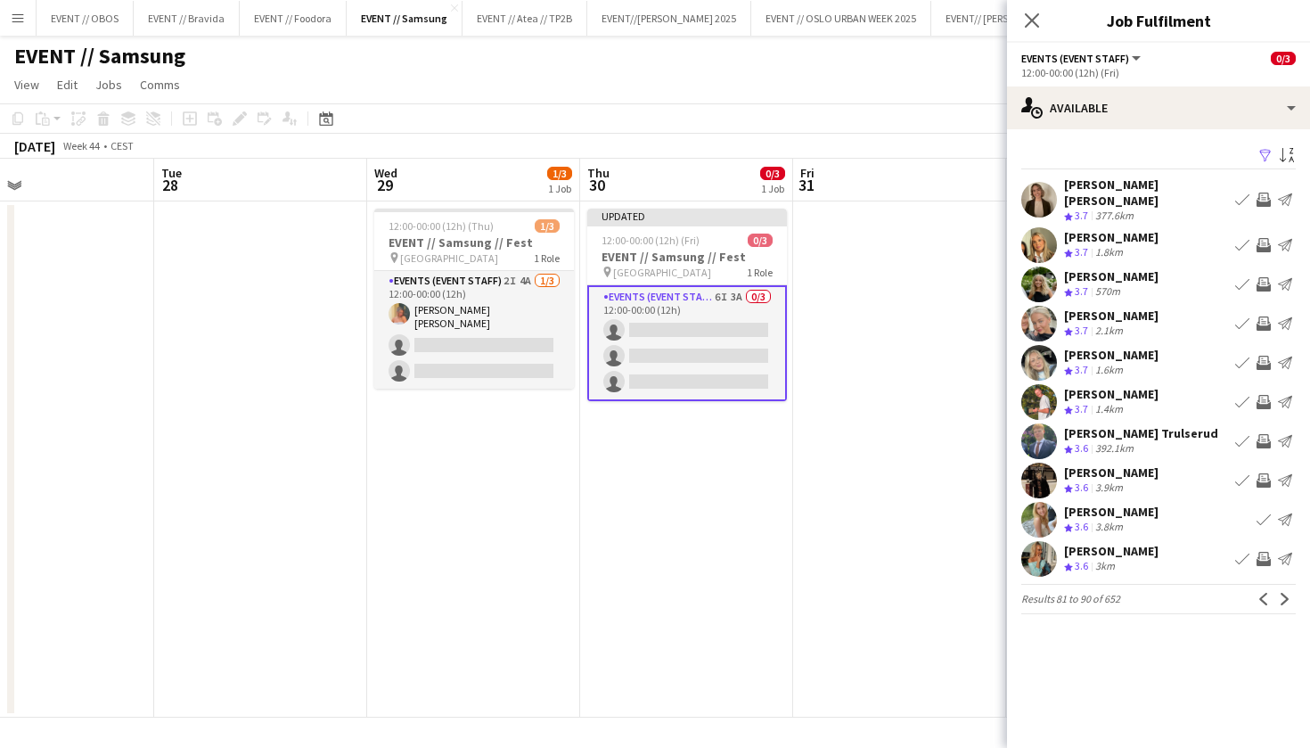
scroll to position [0, 0]
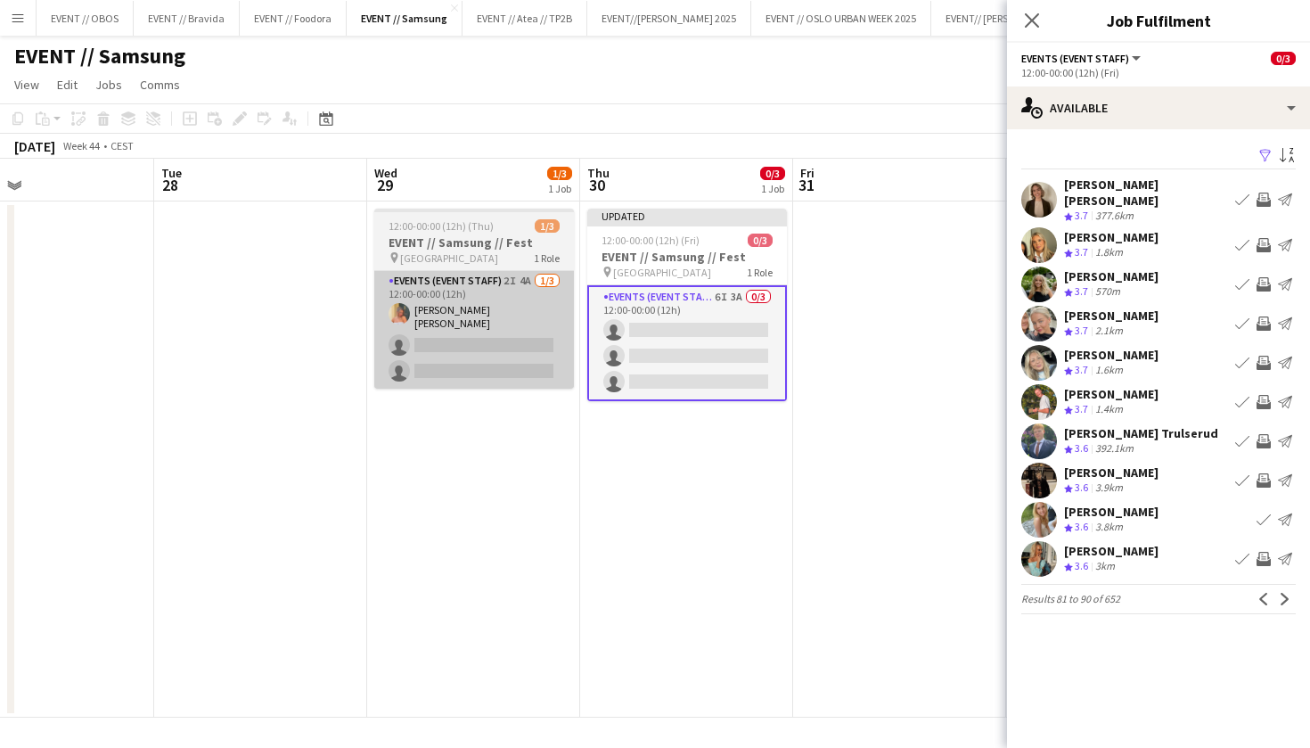
click at [412, 338] on app-card-role "Events (Event Staff) 2I 4A [DATE] 12:00-00:00 (12h) [PERSON_NAME] [PERSON_NAME]…" at bounding box center [474, 330] width 200 height 118
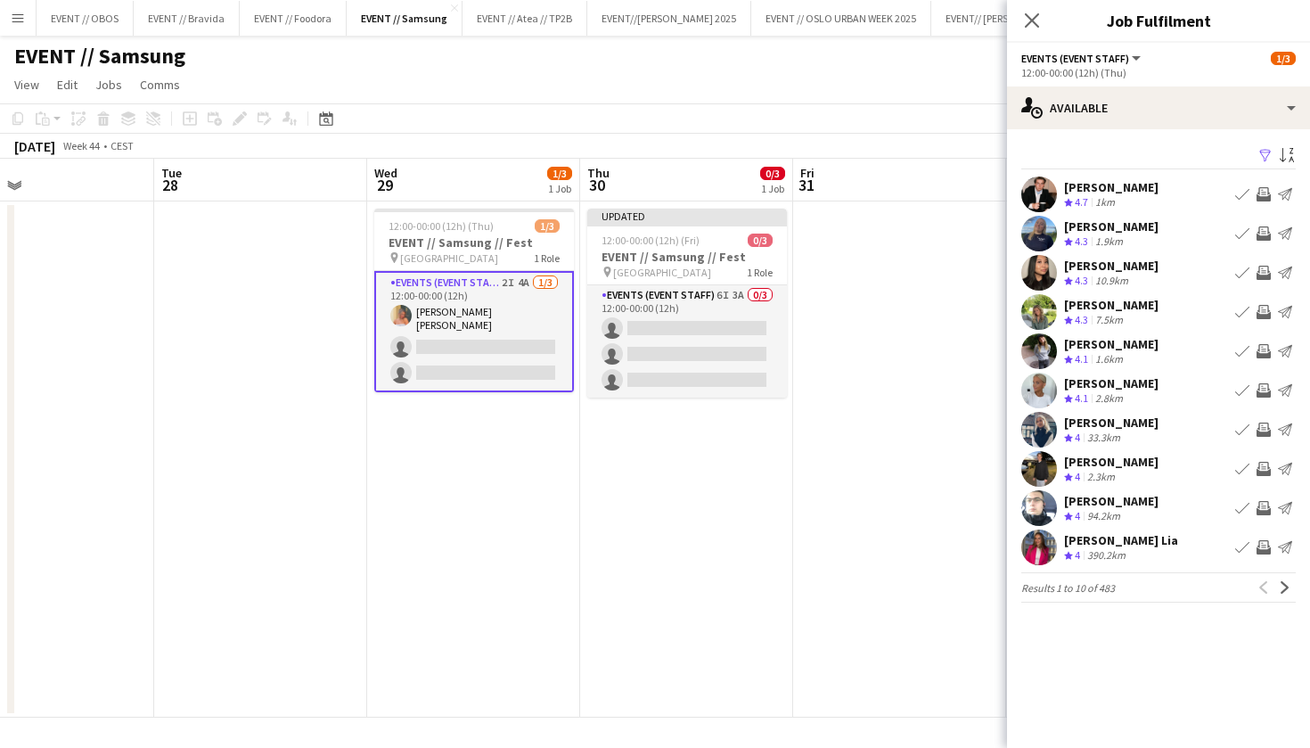
click at [1267, 152] on app-icon "Filter" at bounding box center [1266, 156] width 14 height 17
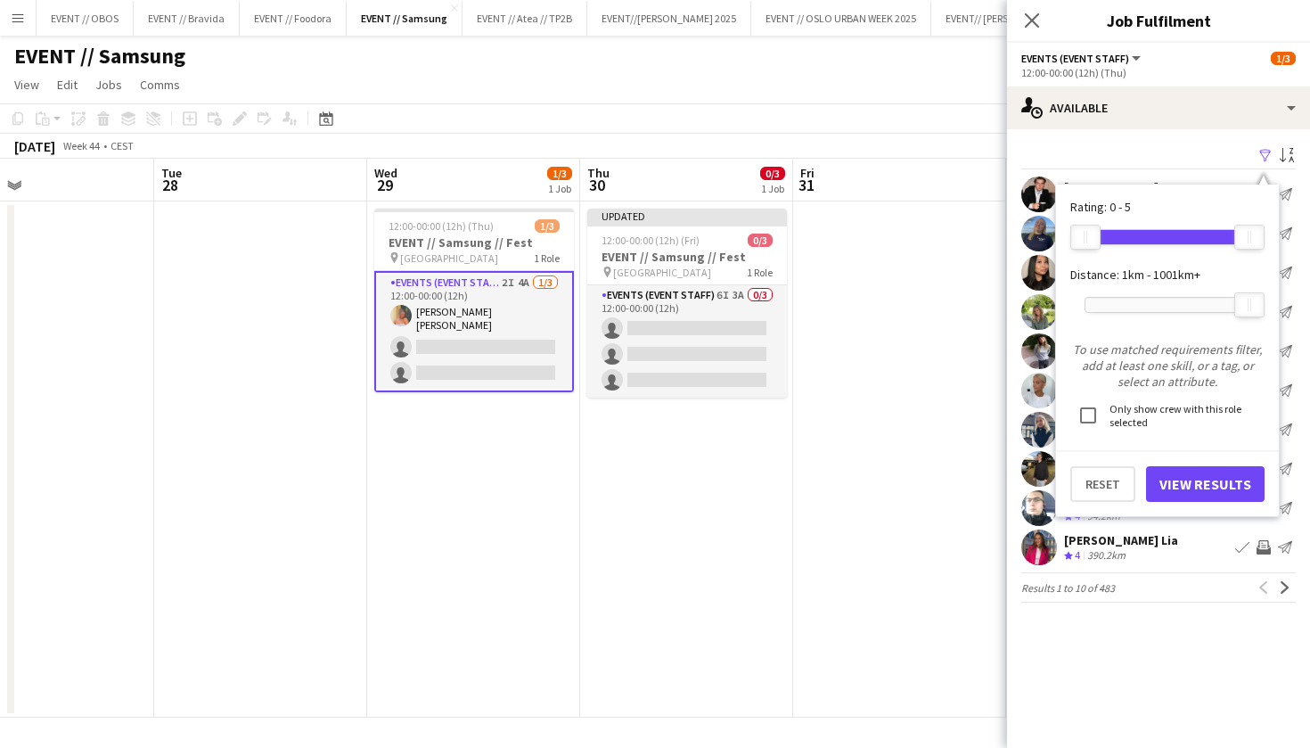
click at [1165, 492] on button "View Results" at bounding box center [1205, 484] width 119 height 36
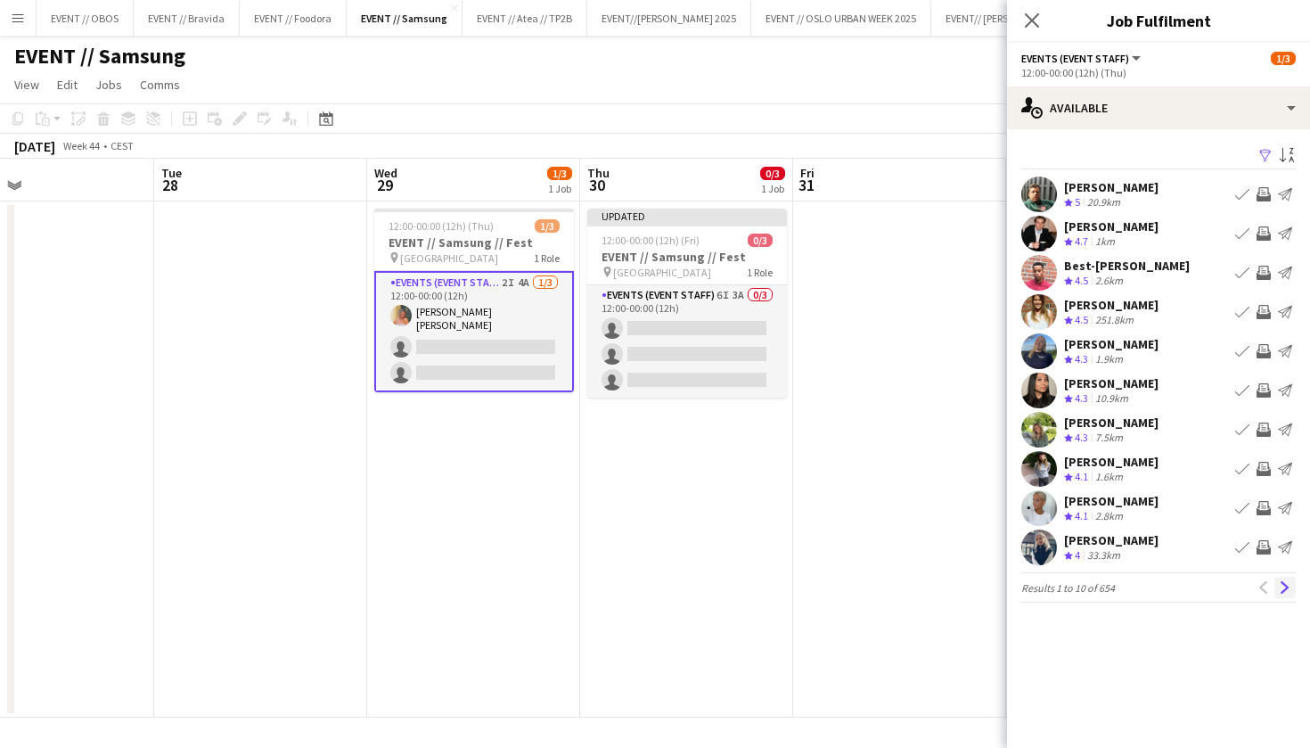
click at [1289, 582] on app-icon "Next" at bounding box center [1285, 587] width 12 height 12
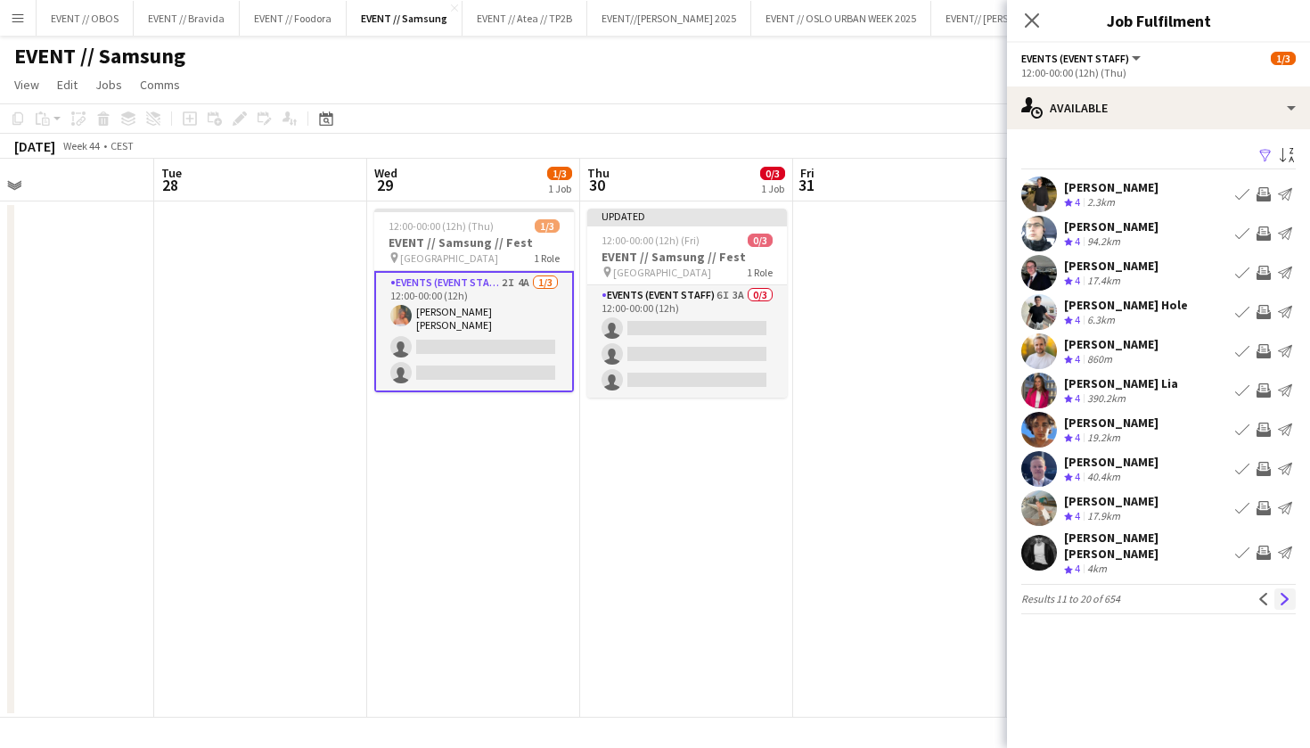
click at [1291, 594] on button "Next" at bounding box center [1285, 598] width 21 height 21
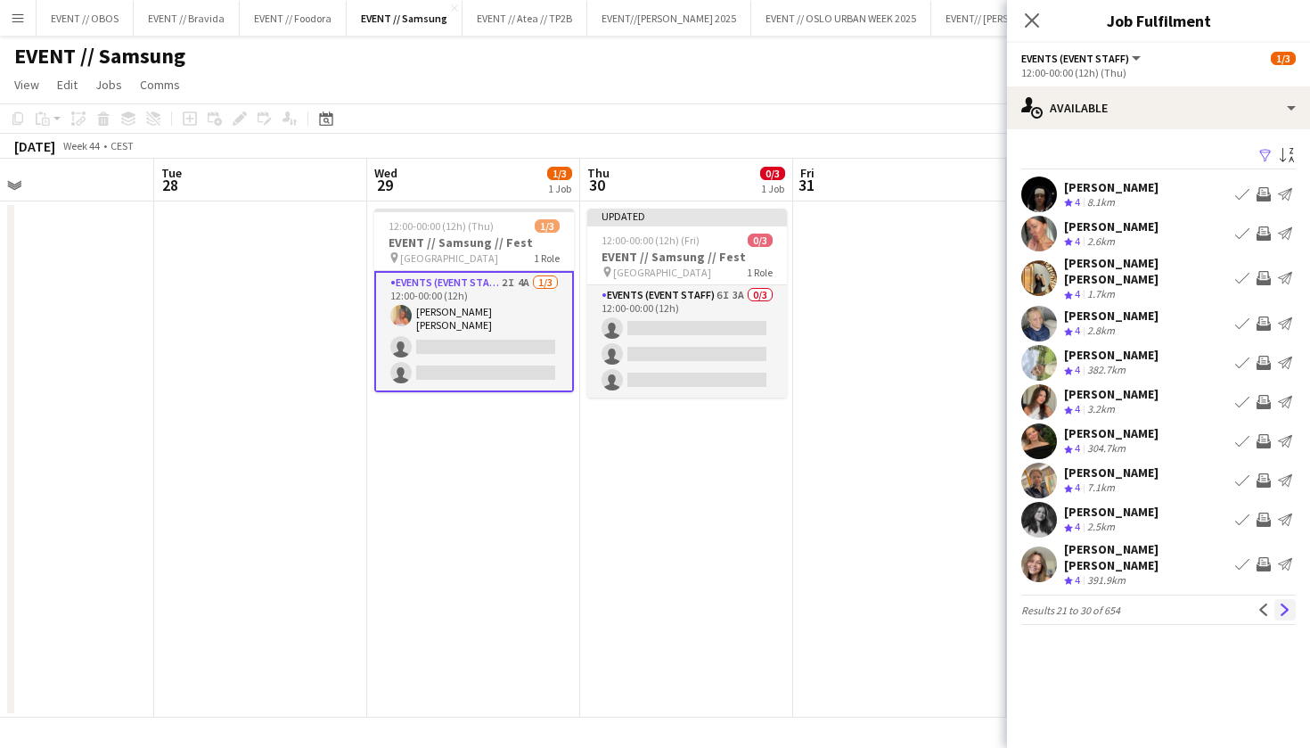
click at [1291, 599] on button "Next" at bounding box center [1285, 609] width 21 height 21
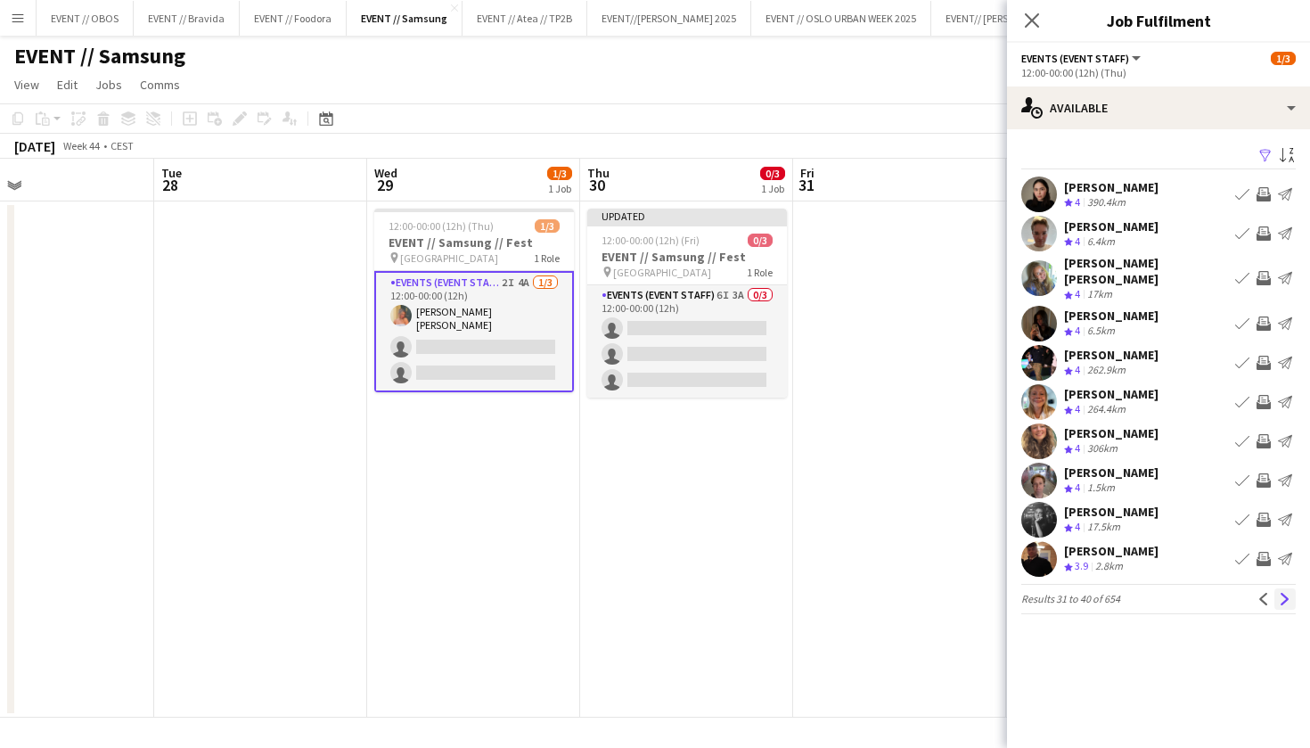
click at [1291, 592] on button "Next" at bounding box center [1285, 598] width 21 height 21
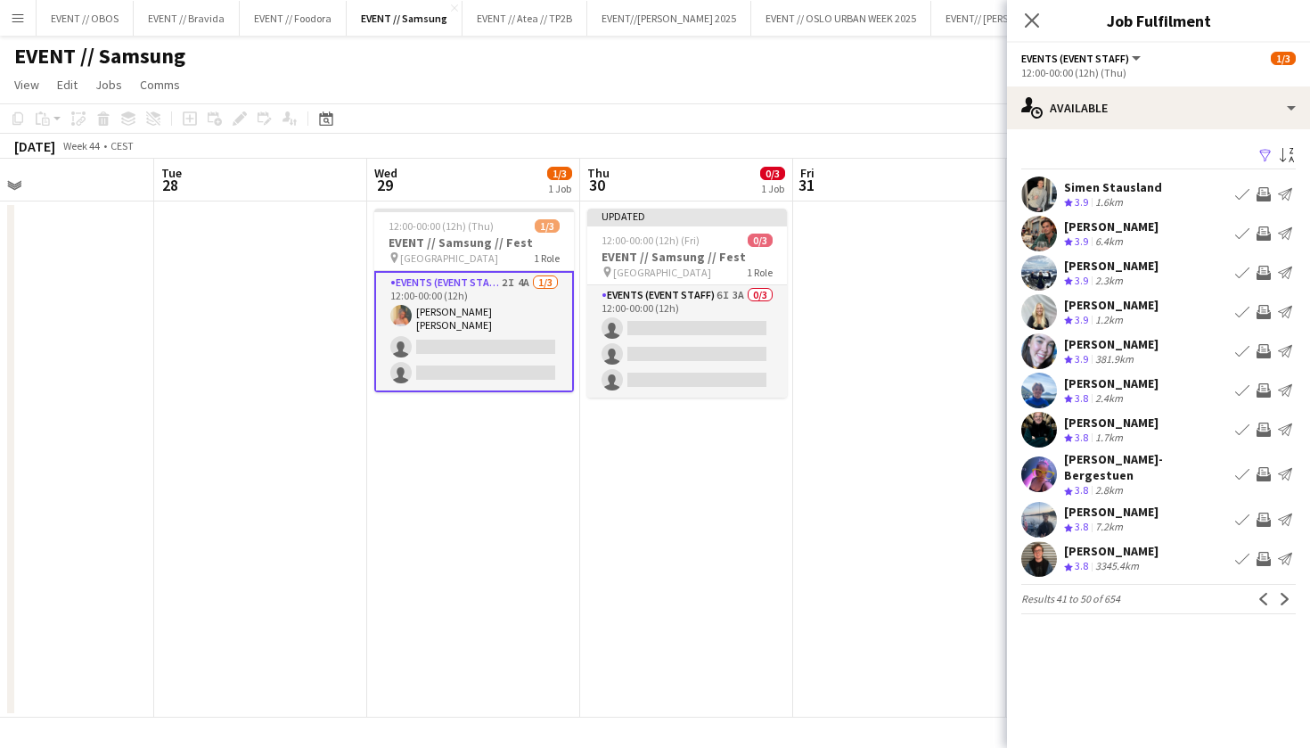
click at [1291, 592] on button "Next" at bounding box center [1285, 598] width 21 height 21
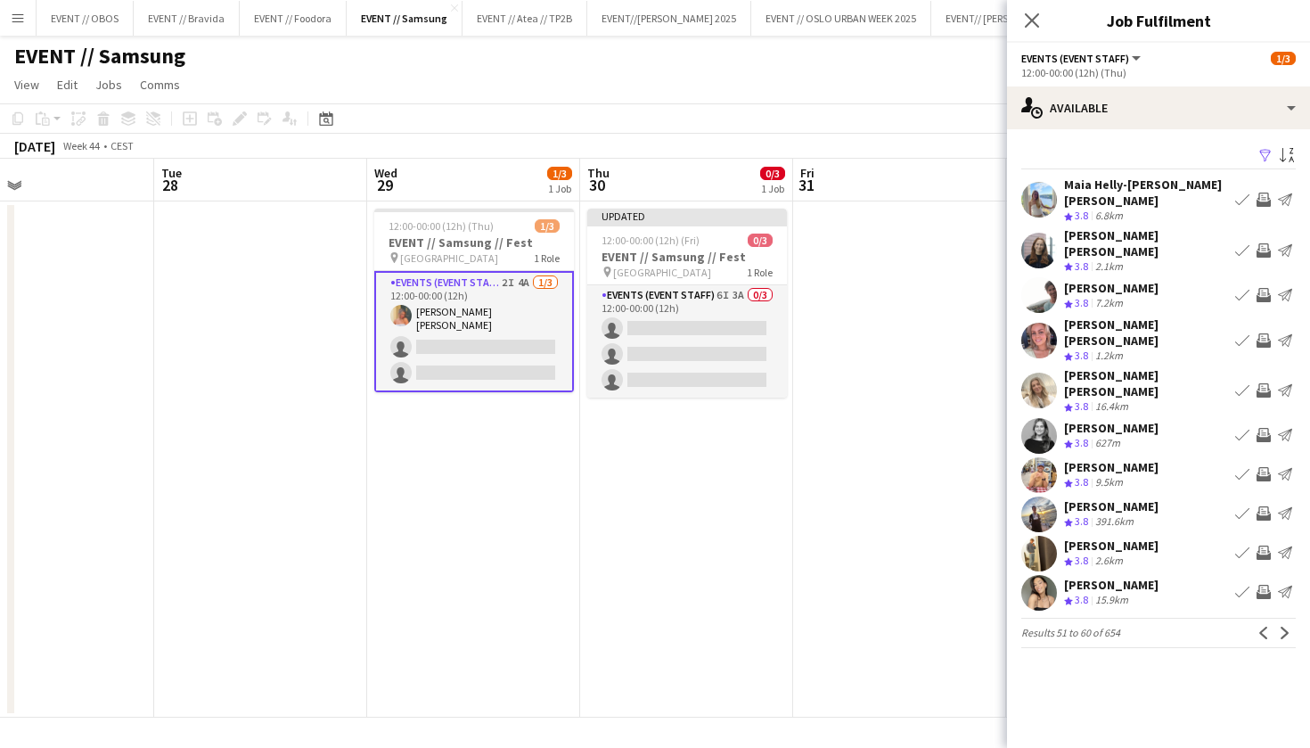
click at [1268, 383] on app-icon "Invite crew" at bounding box center [1264, 390] width 14 height 14
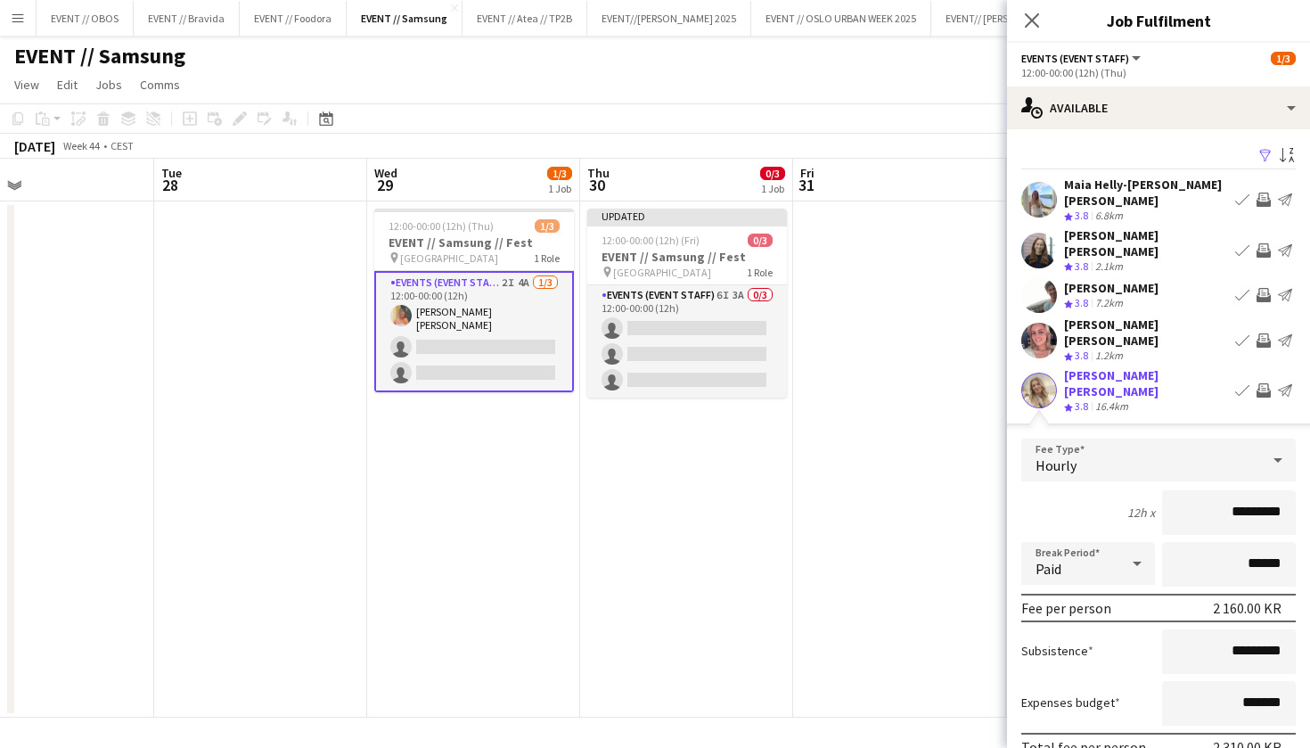
scroll to position [119, 0]
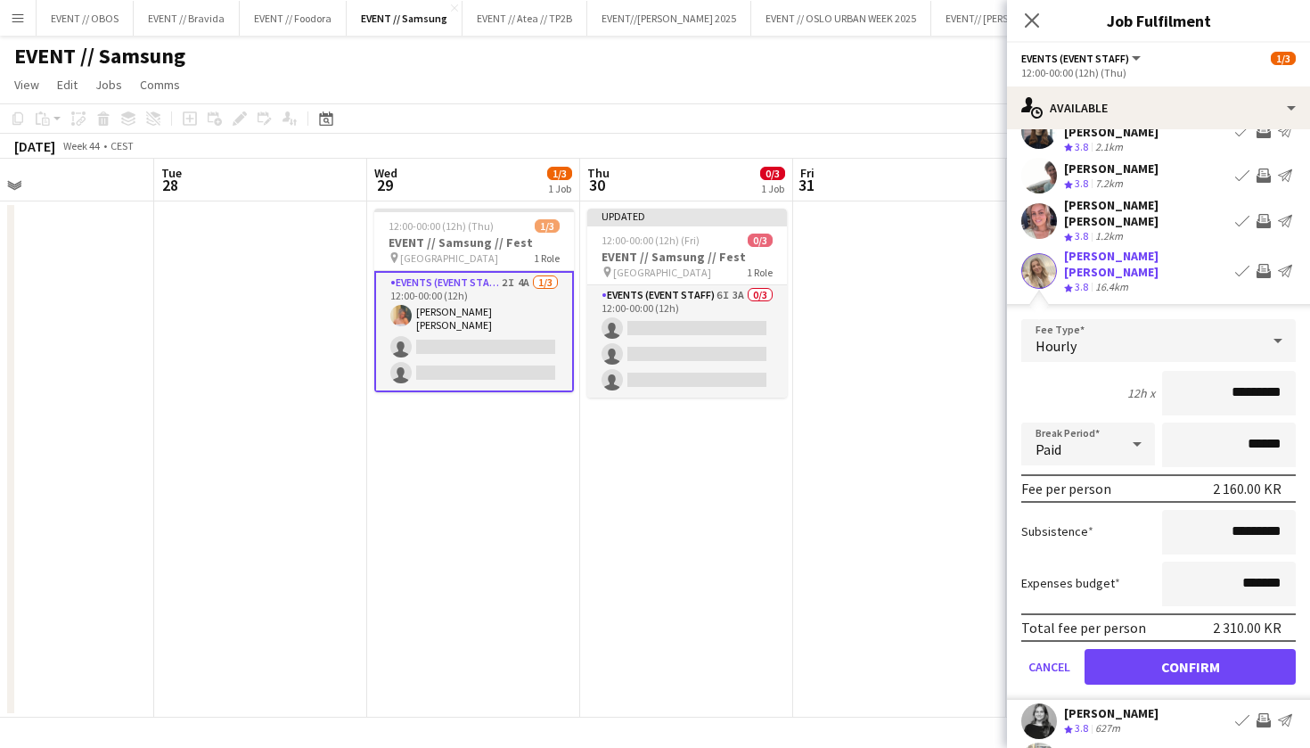
click at [1229, 649] on button "Confirm" at bounding box center [1190, 667] width 211 height 36
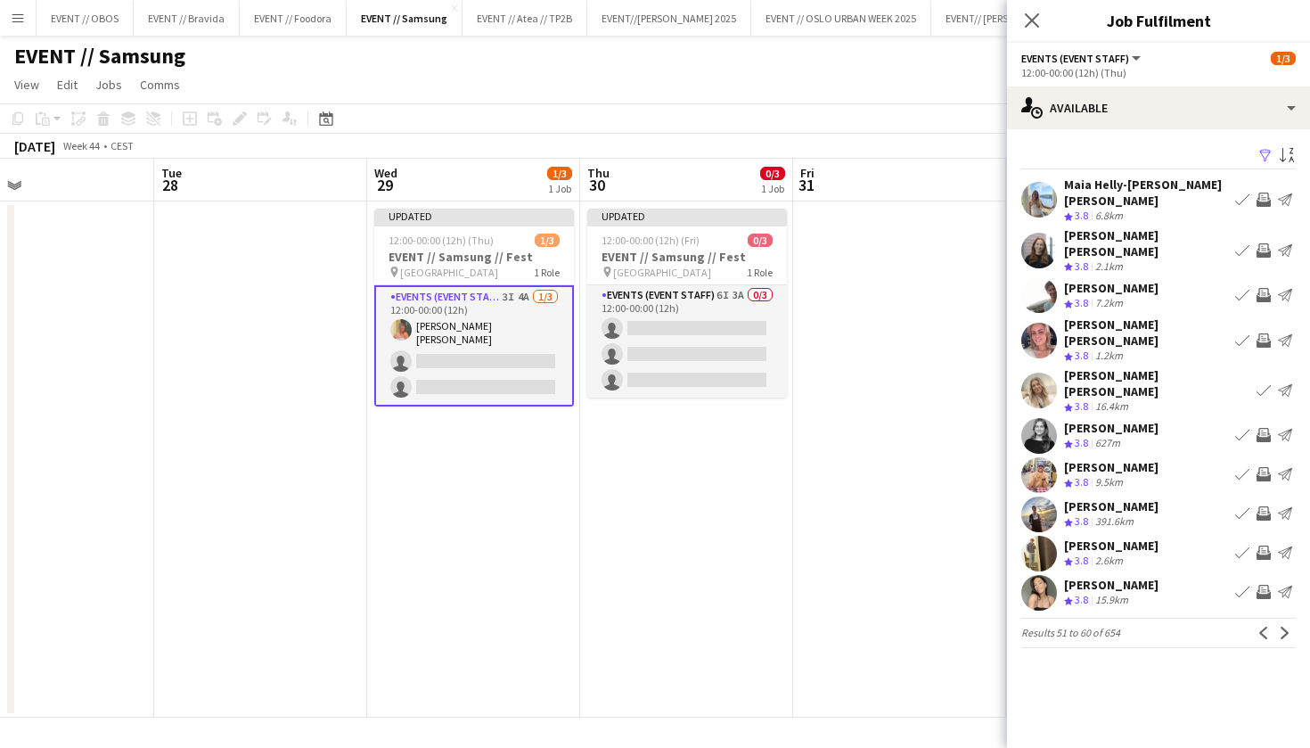
scroll to position [0, 0]
click at [1283, 627] on app-icon "Next" at bounding box center [1285, 633] width 12 height 12
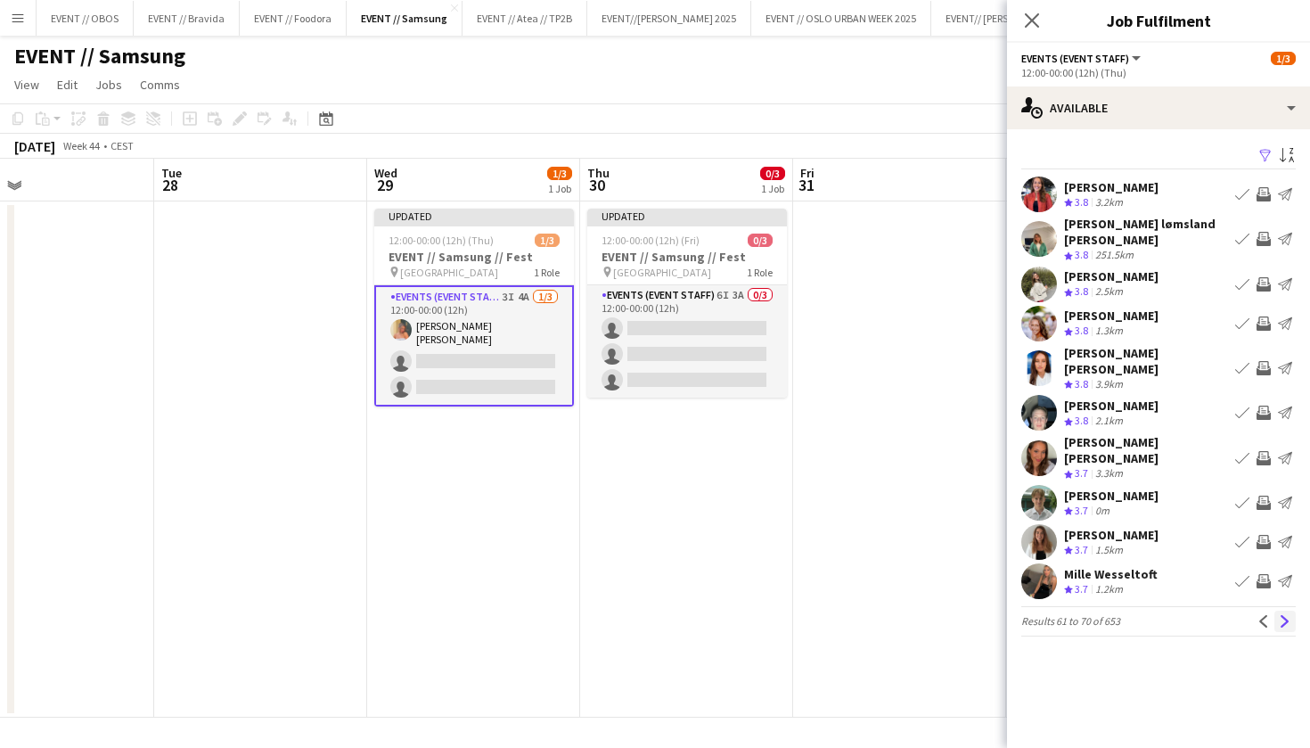
click at [1284, 615] on app-icon "Next" at bounding box center [1285, 621] width 12 height 12
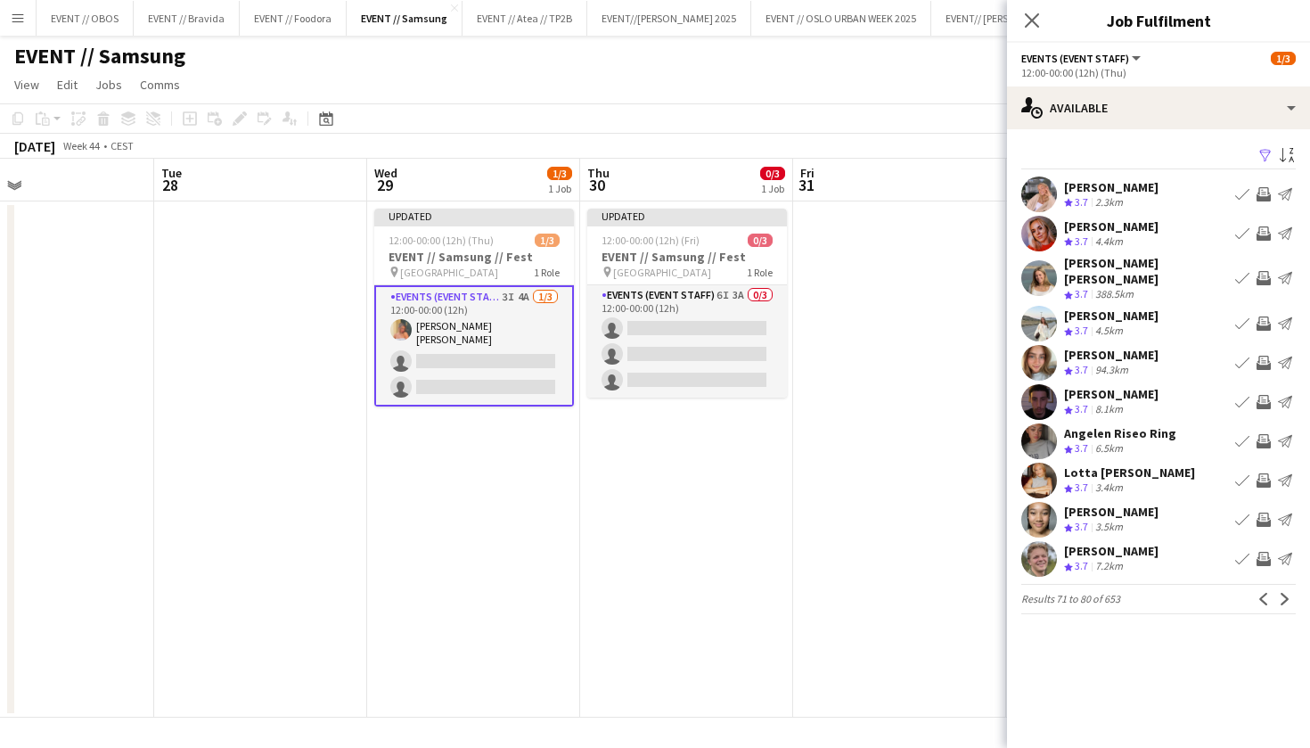
click at [1284, 593] on app-icon "Next" at bounding box center [1285, 599] width 12 height 12
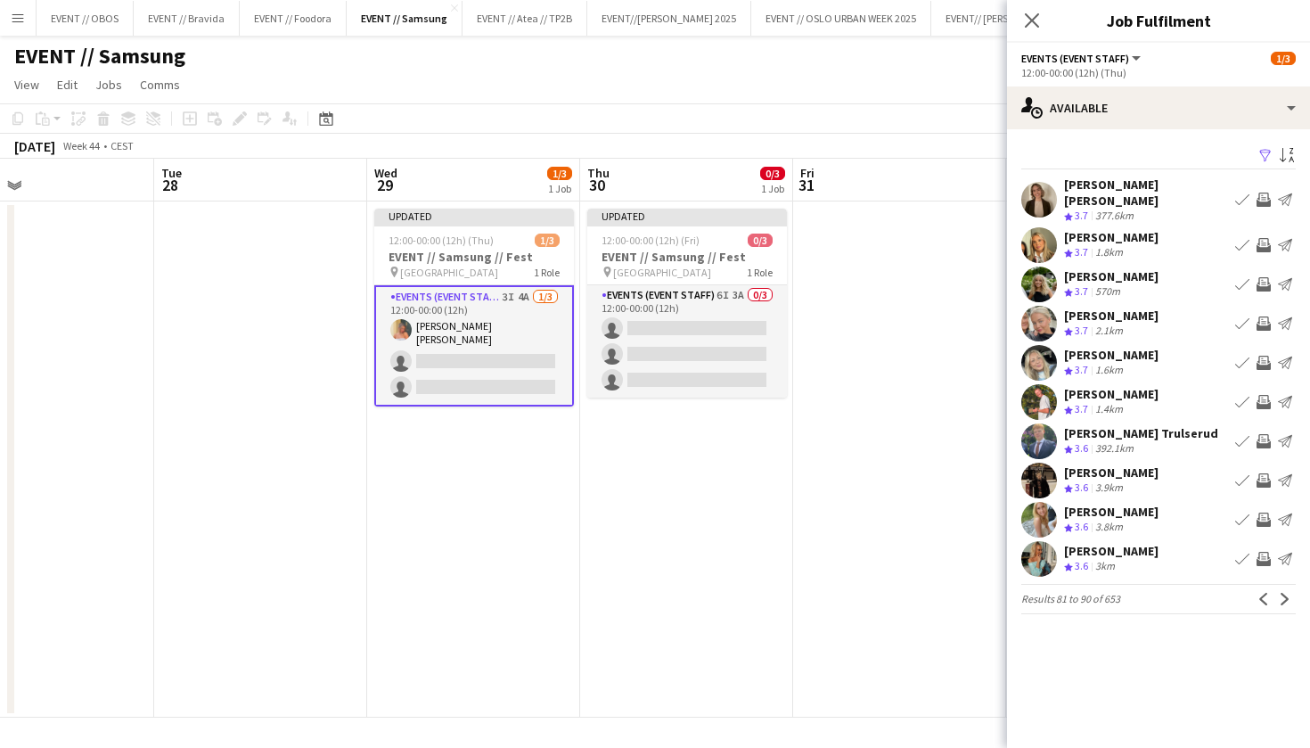
click at [1260, 512] on app-icon "Invite crew" at bounding box center [1264, 519] width 14 height 14
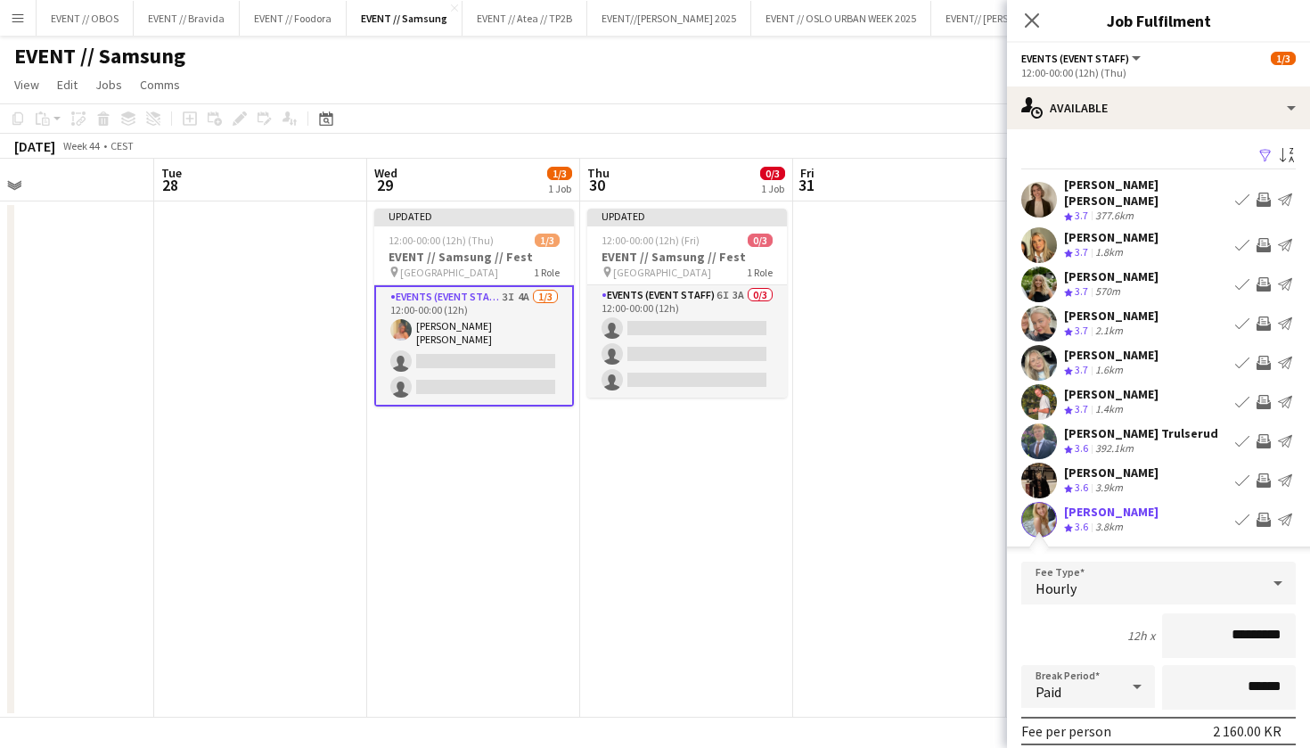
scroll to position [216, 0]
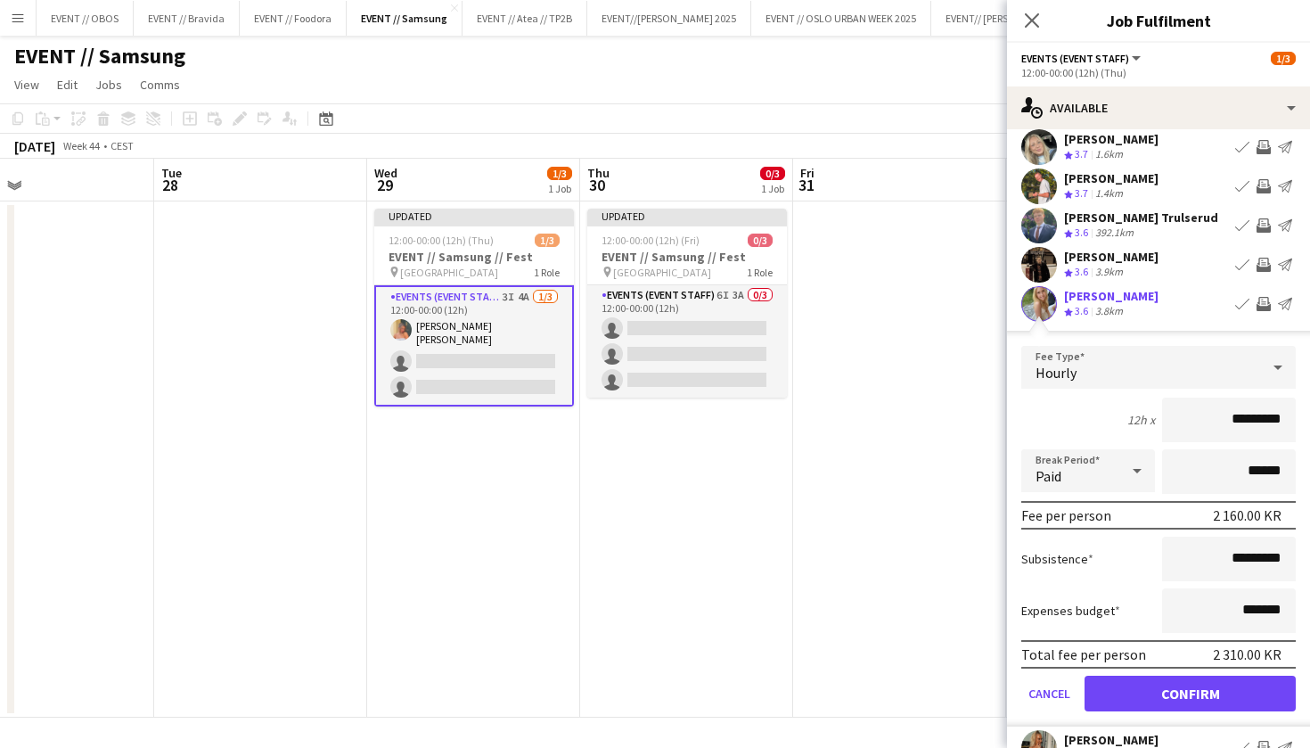
click at [1267, 676] on button "Confirm" at bounding box center [1190, 694] width 211 height 36
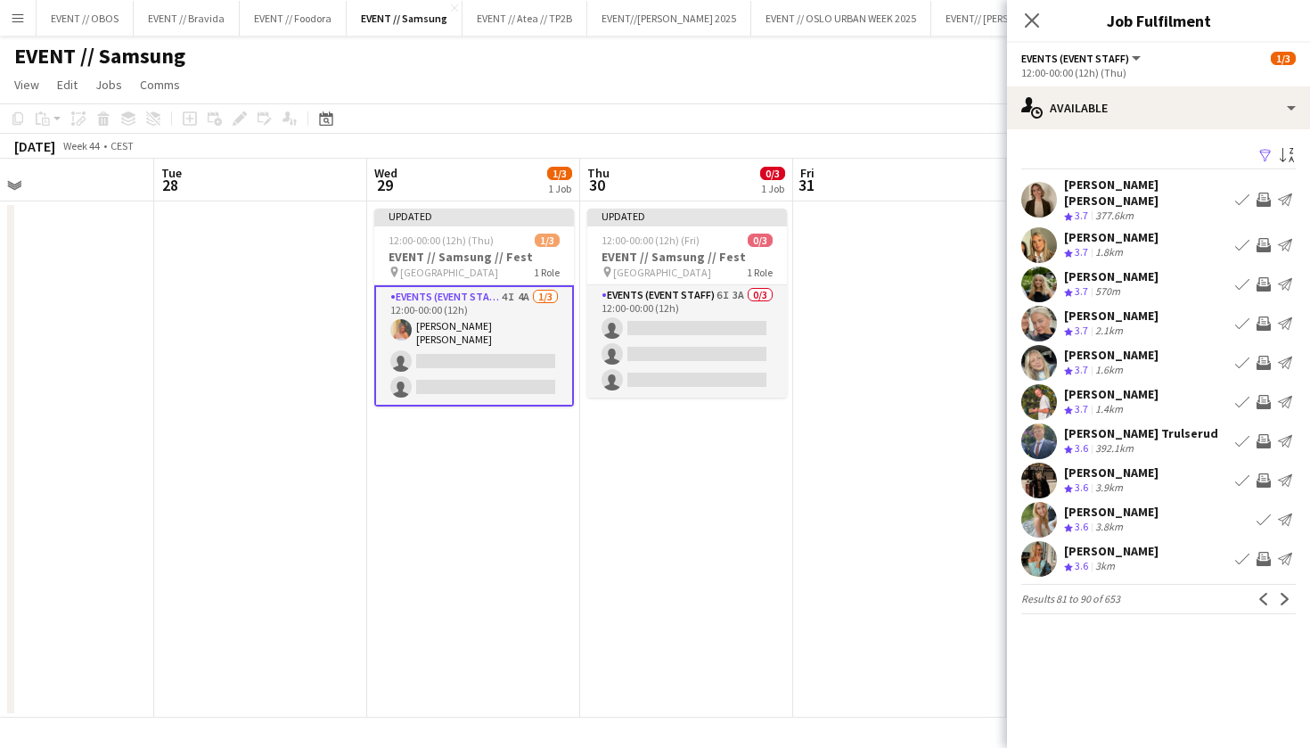
click at [907, 325] on app-date-cell at bounding box center [899, 459] width 213 height 516
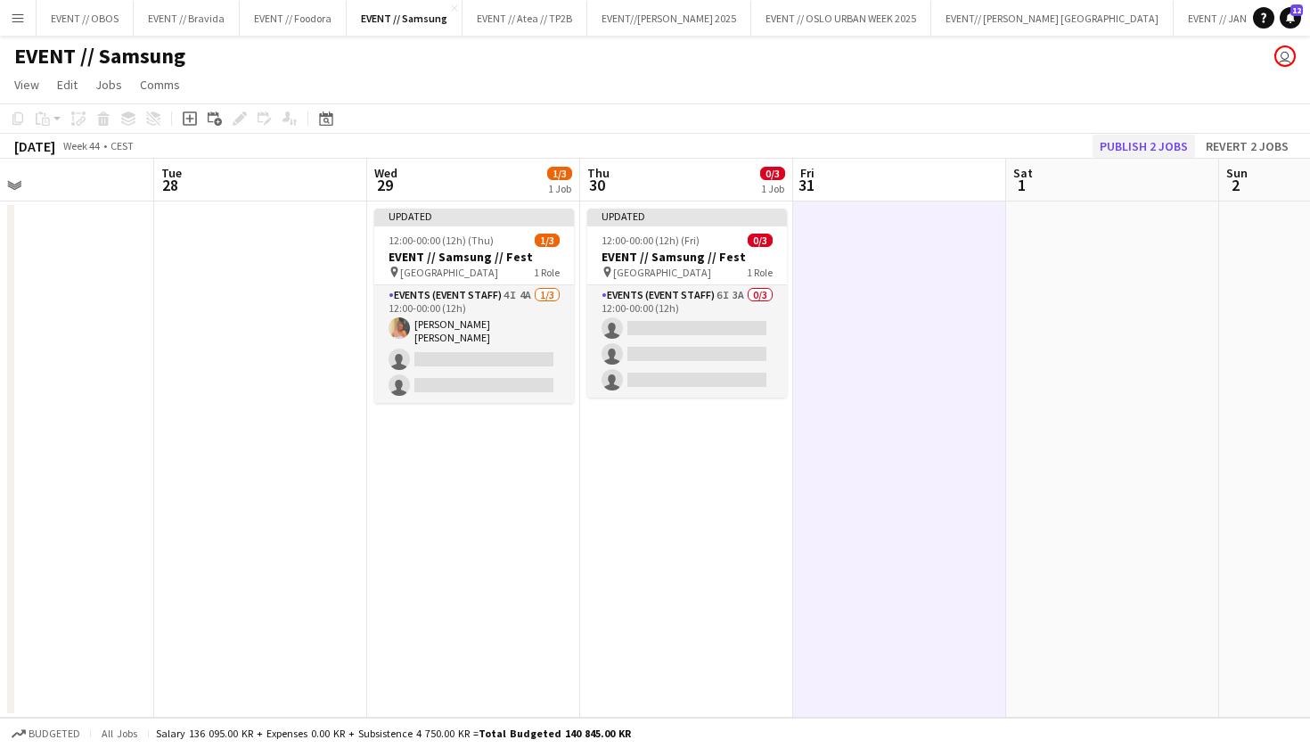
click at [1138, 152] on button "Publish 2 jobs" at bounding box center [1144, 146] width 102 height 23
